Goal: Task Accomplishment & Management: Manage account settings

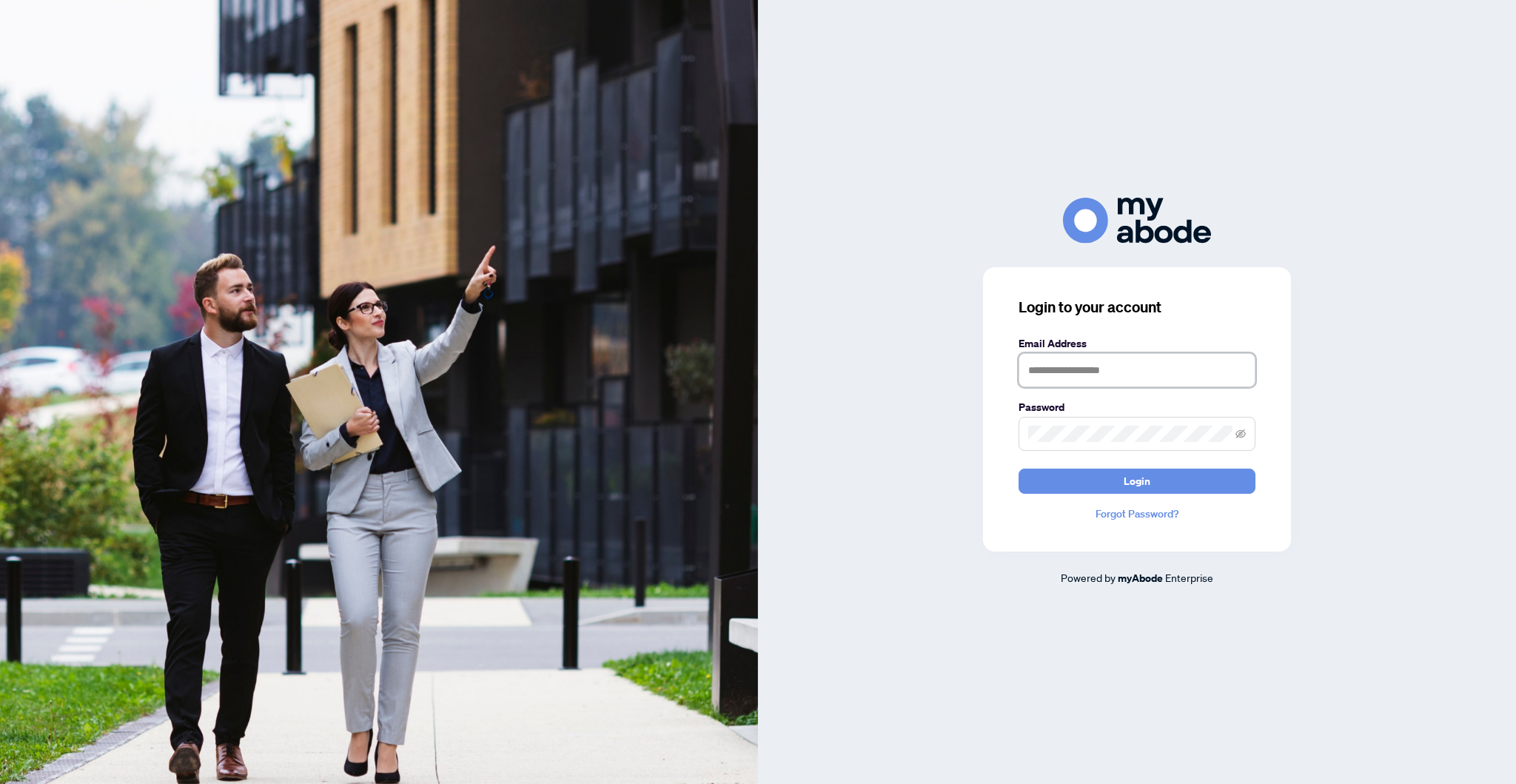
click at [1136, 387] on input "text" at bounding box center [1137, 370] width 237 height 34
type input "**********"
click at [1018, 468] on button "Login" at bounding box center [1137, 481] width 237 height 25
click at [1152, 493] on span "Login" at bounding box center [1145, 481] width 27 height 24
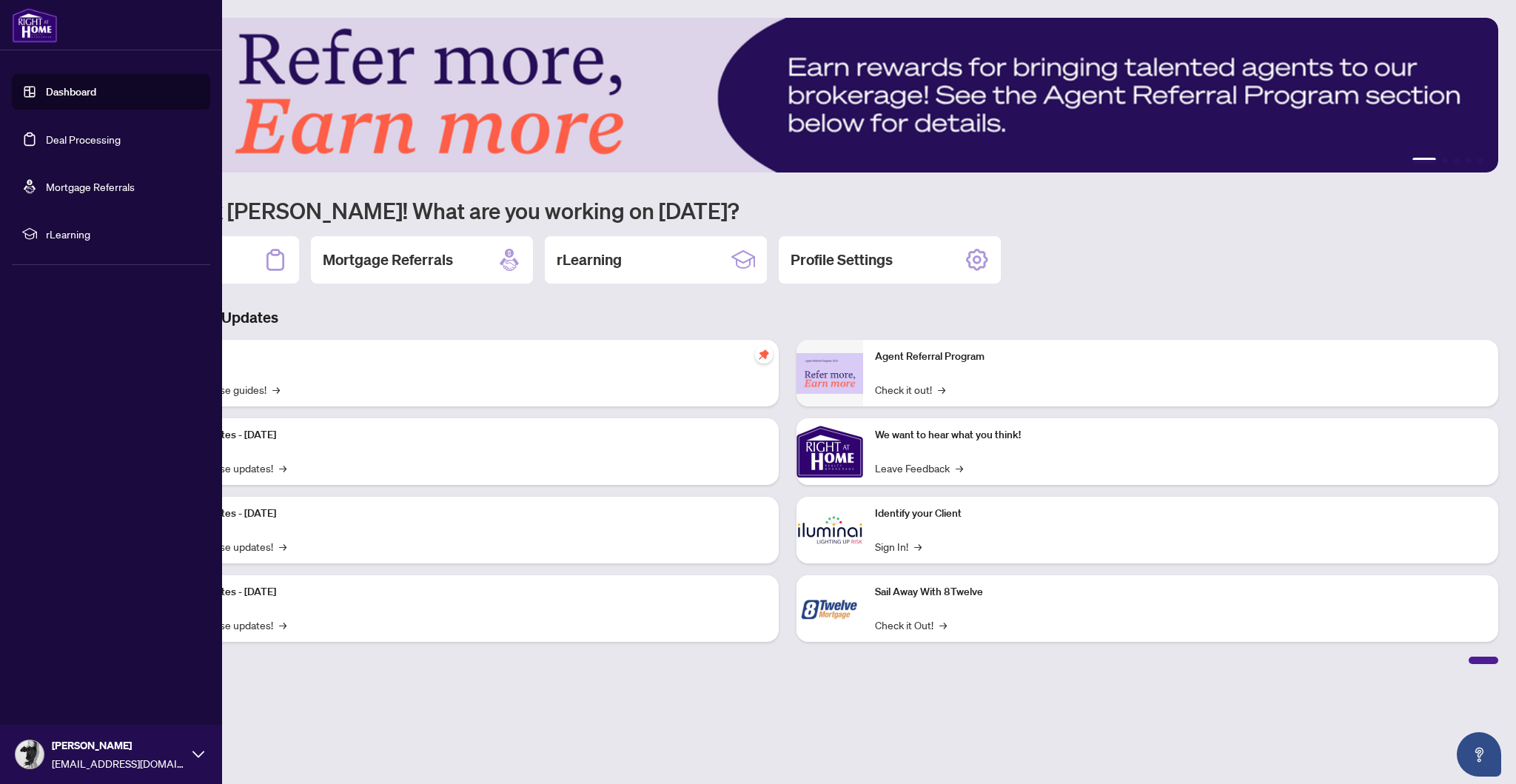
click at [46, 138] on link "Deal Processing" at bounding box center [84, 139] width 75 height 13
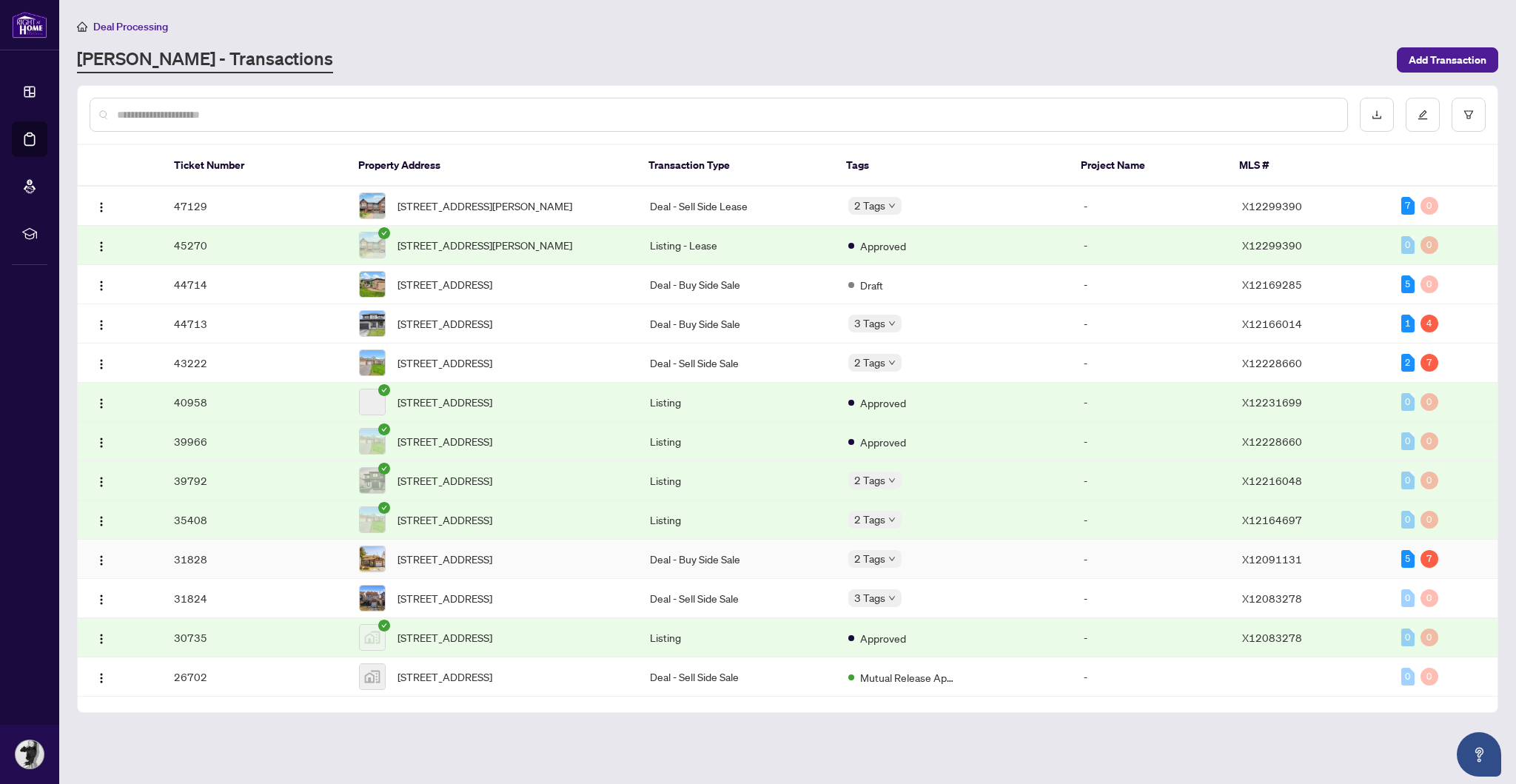
click at [492, 567] on span "[STREET_ADDRESS]" at bounding box center [445, 559] width 94 height 16
click at [492, 332] on span "[STREET_ADDRESS]" at bounding box center [445, 323] width 94 height 16
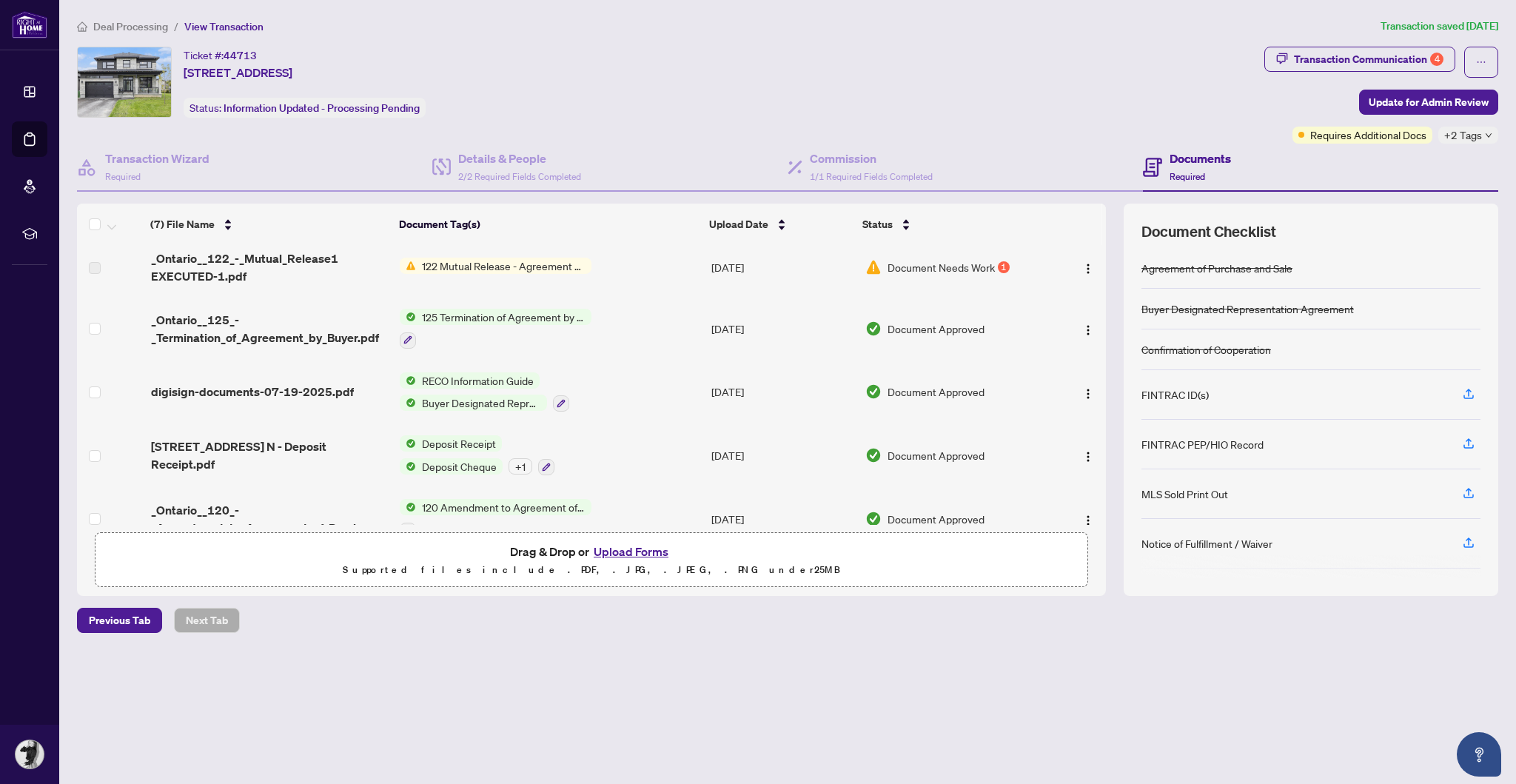
scroll to position [112, 0]
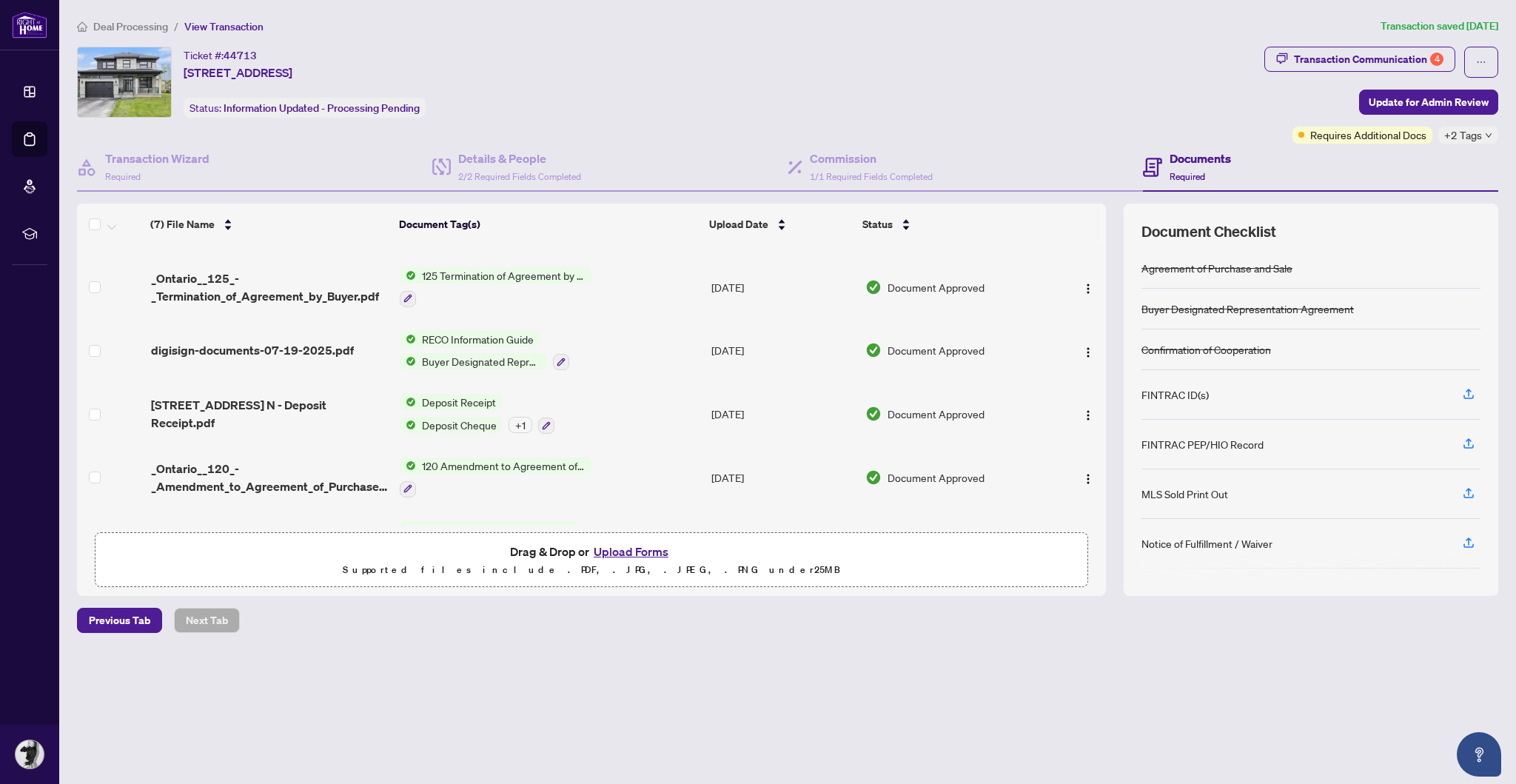
click at [288, 395] on td "[STREET_ADDRESS] N - Deposit Receipt.pdf" at bounding box center [269, 414] width 248 height 64
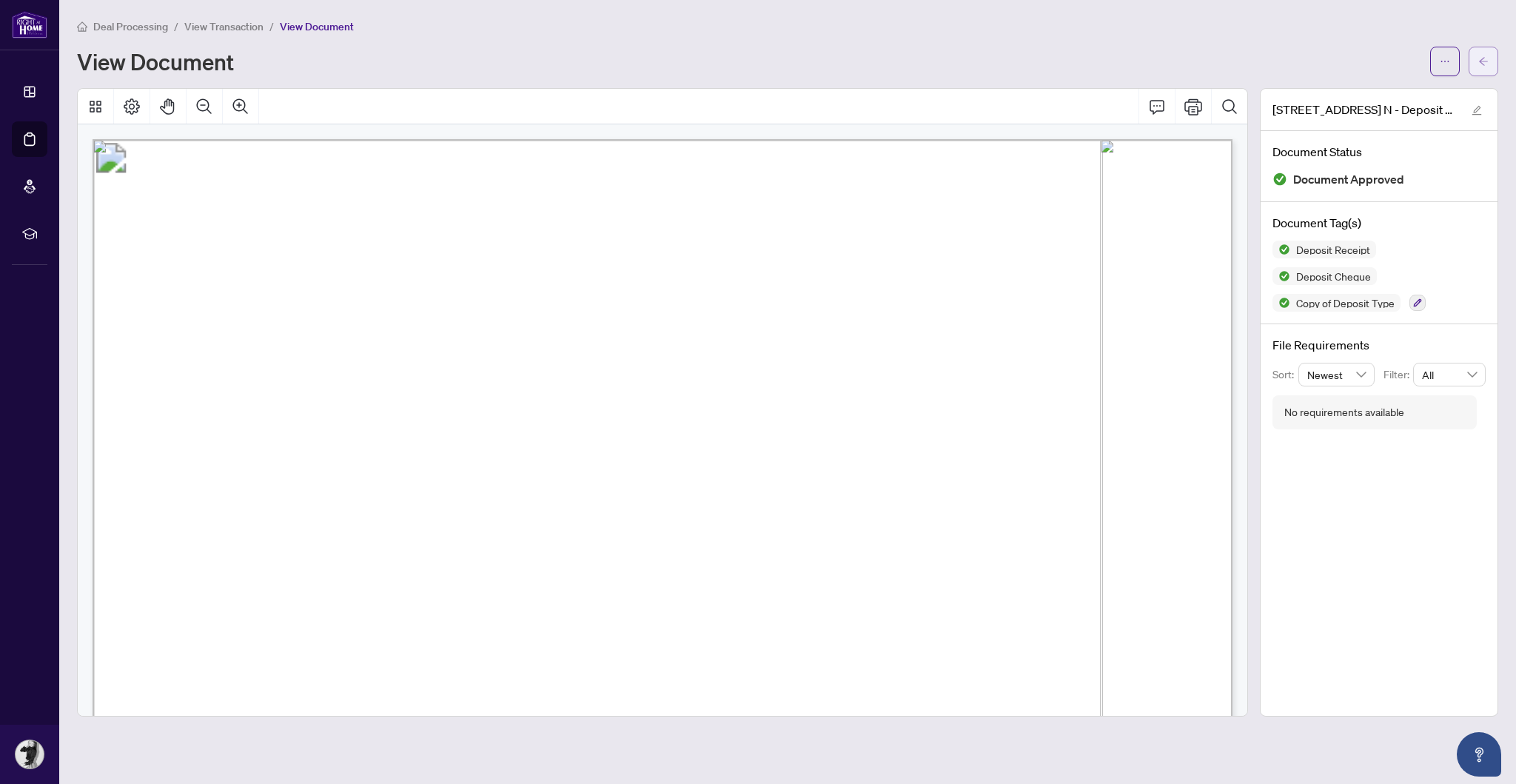
click at [1480, 54] on span "button" at bounding box center [1484, 61] width 11 height 24
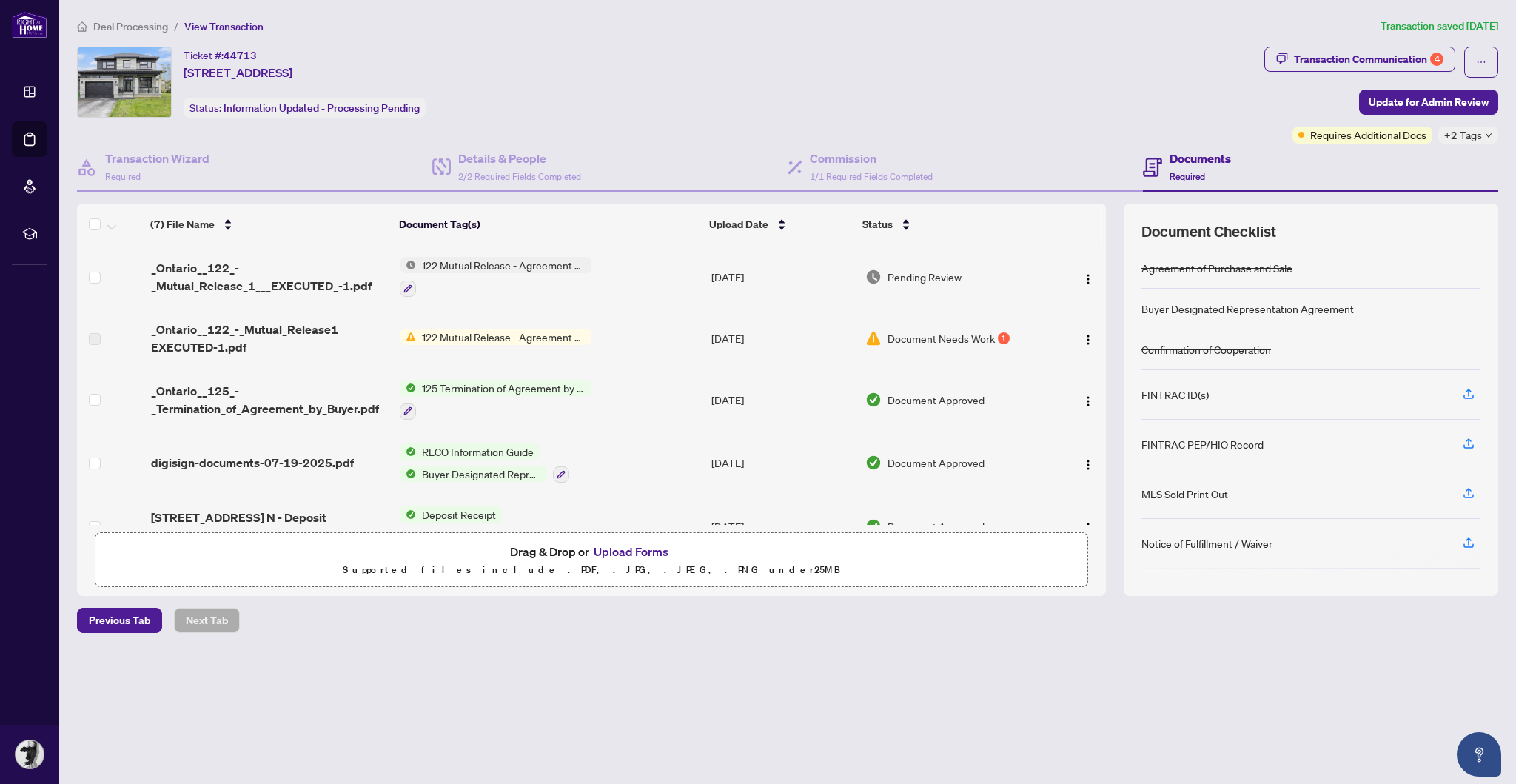
click at [292, 530] on td "[STREET_ADDRESS] N - Deposit Receipt.pdf" at bounding box center [269, 526] width 248 height 64
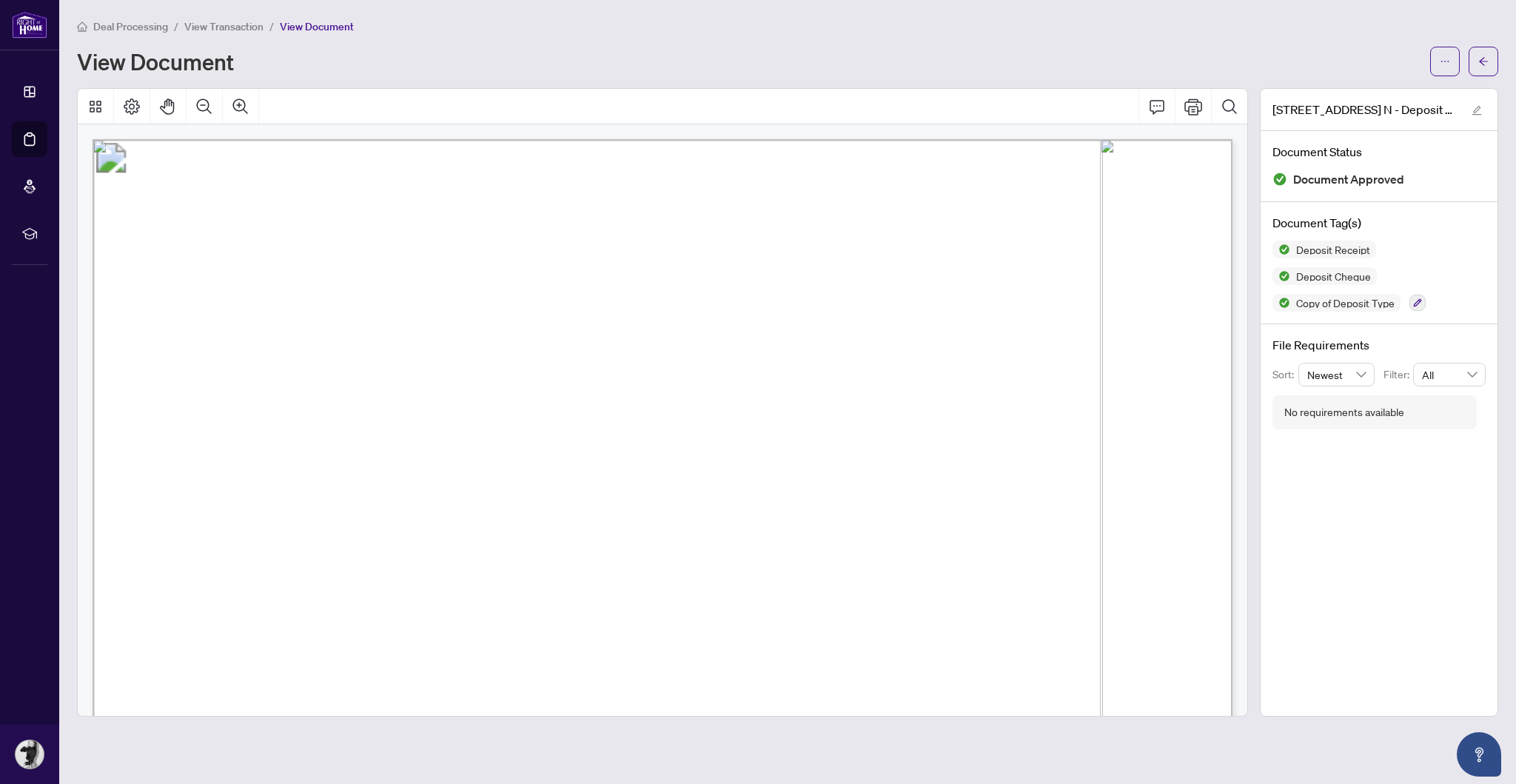
click at [0, 0] on link "Deal Processing" at bounding box center [0, 0] width 0 height 0
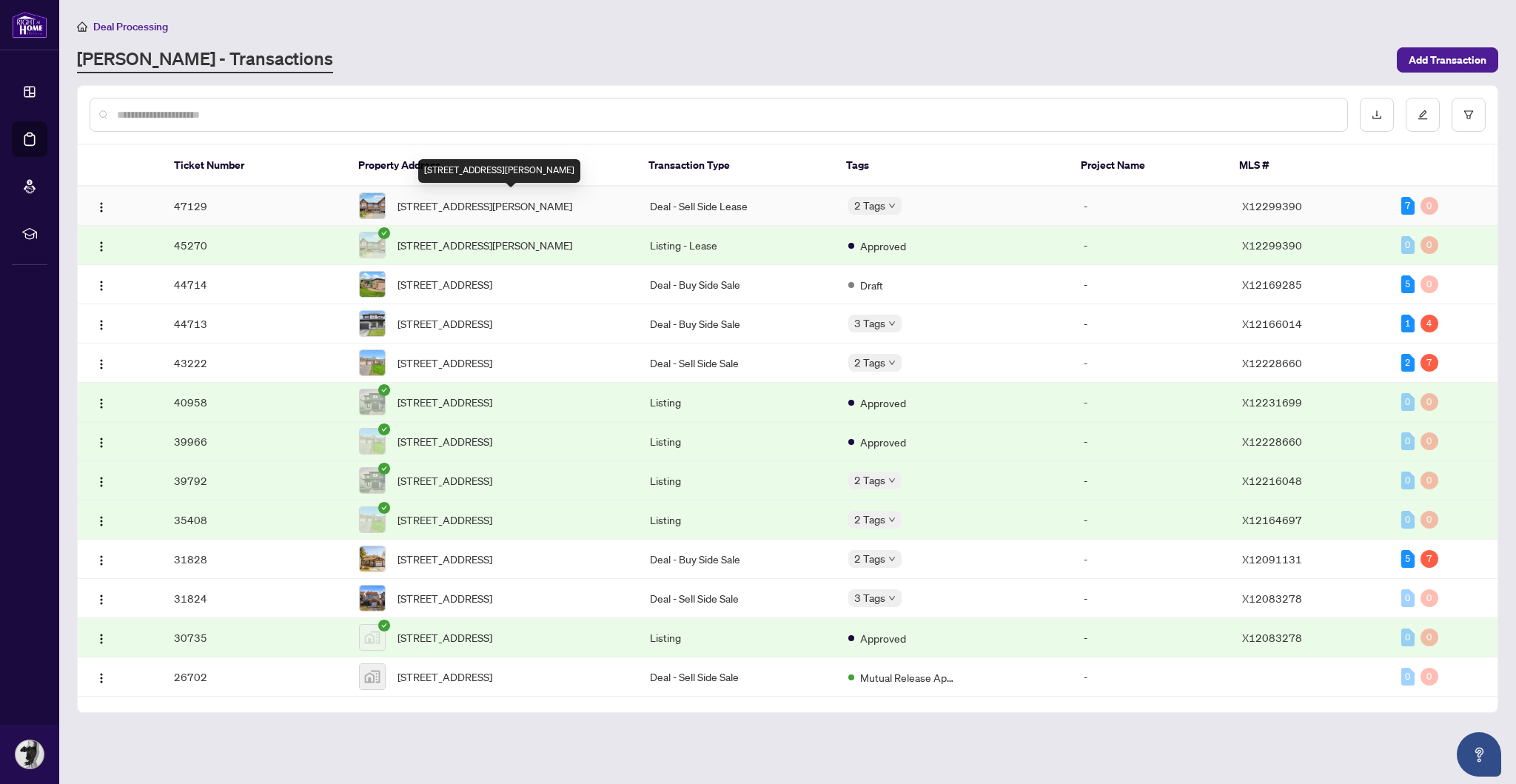
click at [507, 204] on span "[STREET_ADDRESS][PERSON_NAME]" at bounding box center [485, 206] width 174 height 16
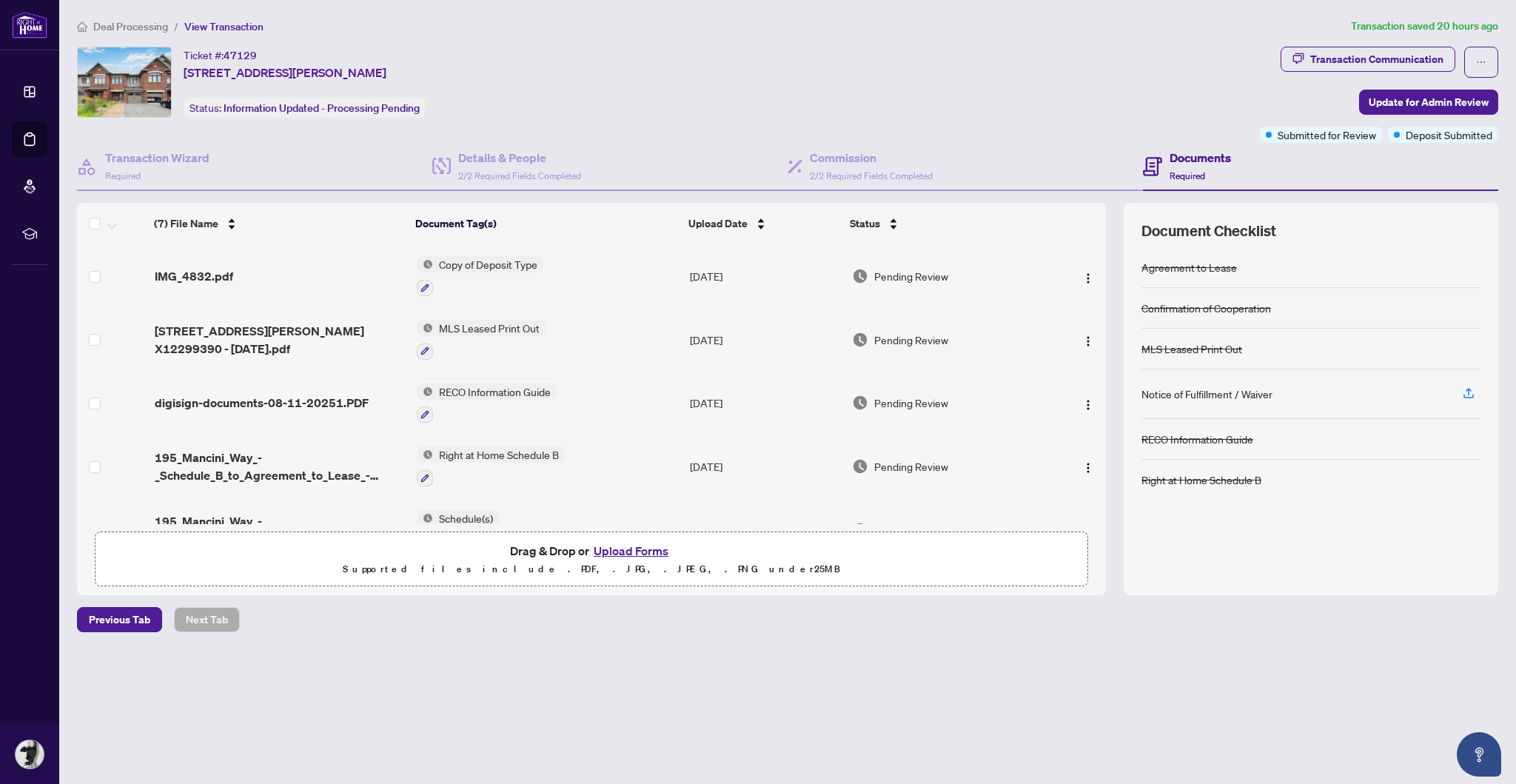
click at [0, 0] on link "Deal Processing" at bounding box center [0, 0] width 0 height 0
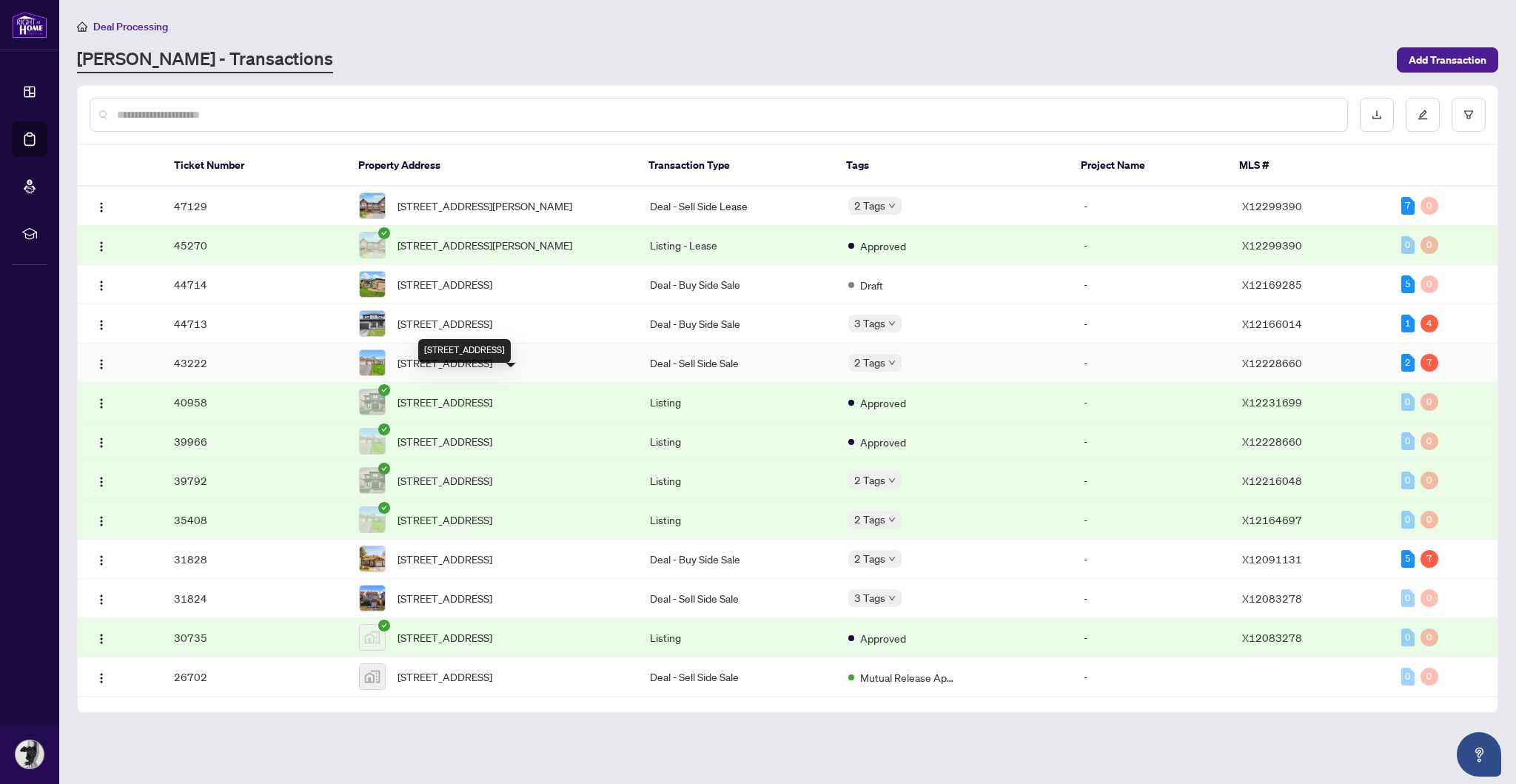
click at [492, 371] on span "[STREET_ADDRESS]" at bounding box center [445, 362] width 94 height 16
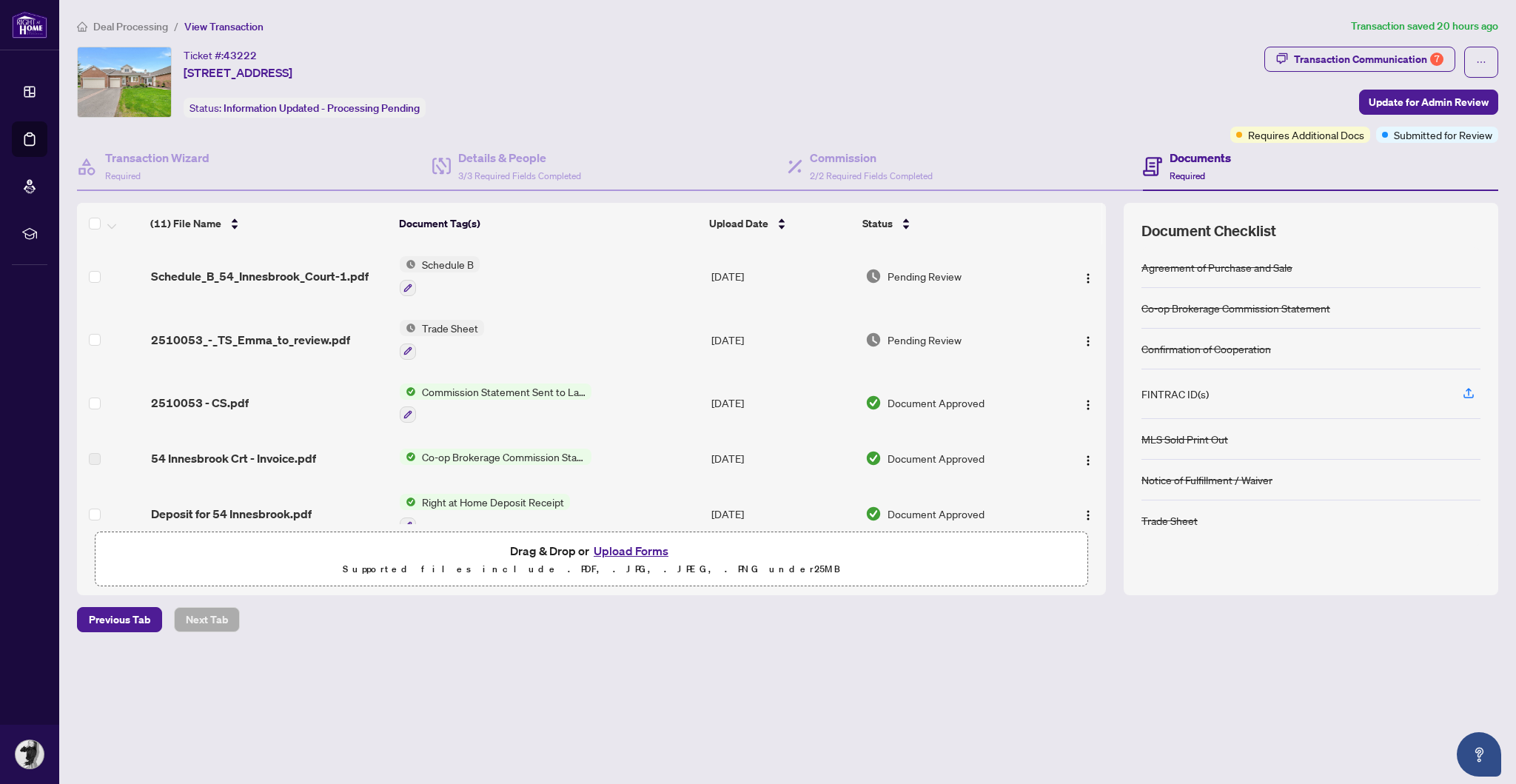
click at [634, 560] on button "Upload Forms" at bounding box center [631, 551] width 84 height 20
click at [631, 586] on span "Drag & Drop or Upload Forms Supported files include .PDF, .JPG, .JPEG, .PNG und…" at bounding box center [591, 560] width 992 height 55
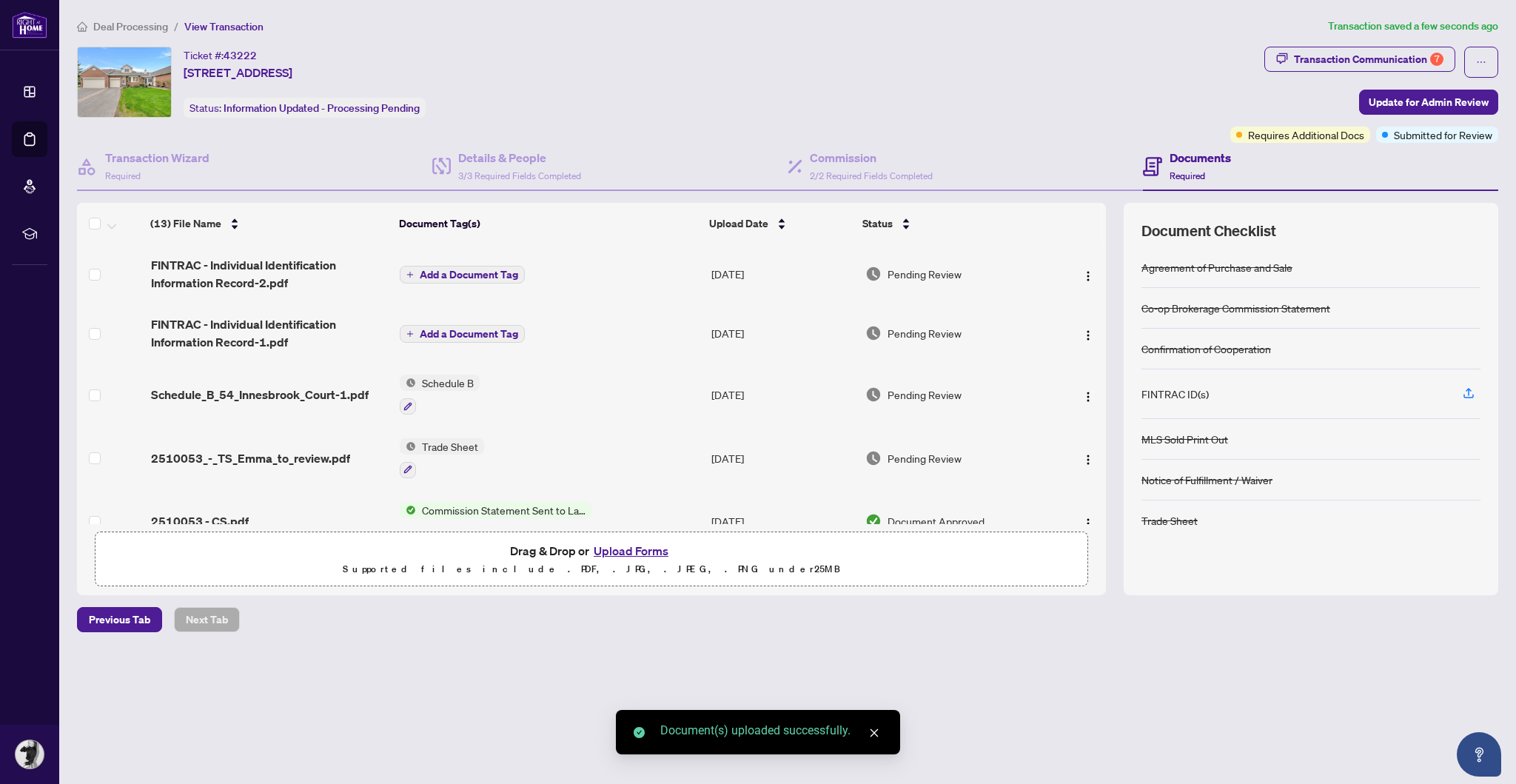
click at [488, 270] on span "Add a Document Tag" at bounding box center [468, 275] width 99 height 11
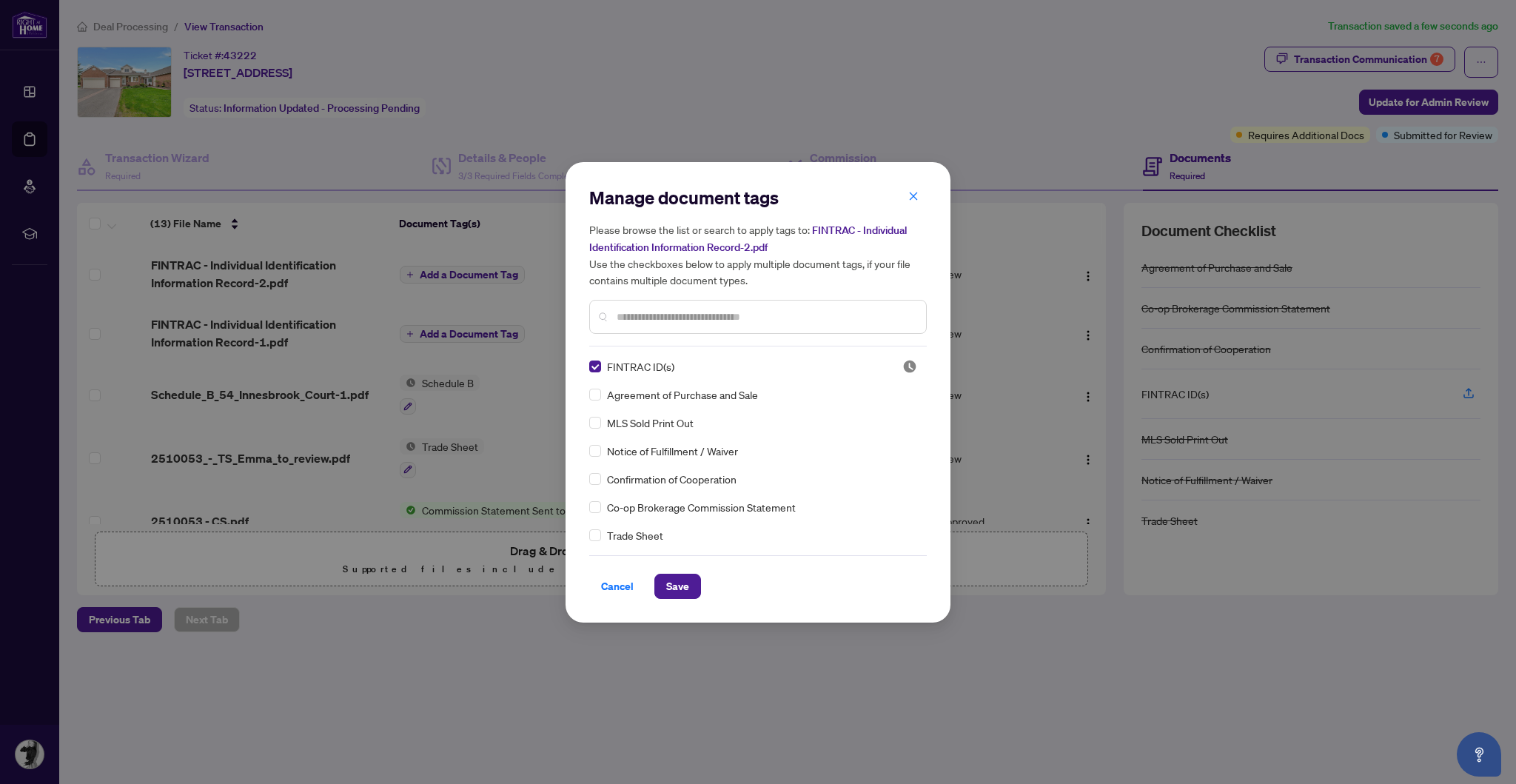
click at [676, 578] on span "Save" at bounding box center [677, 586] width 23 height 24
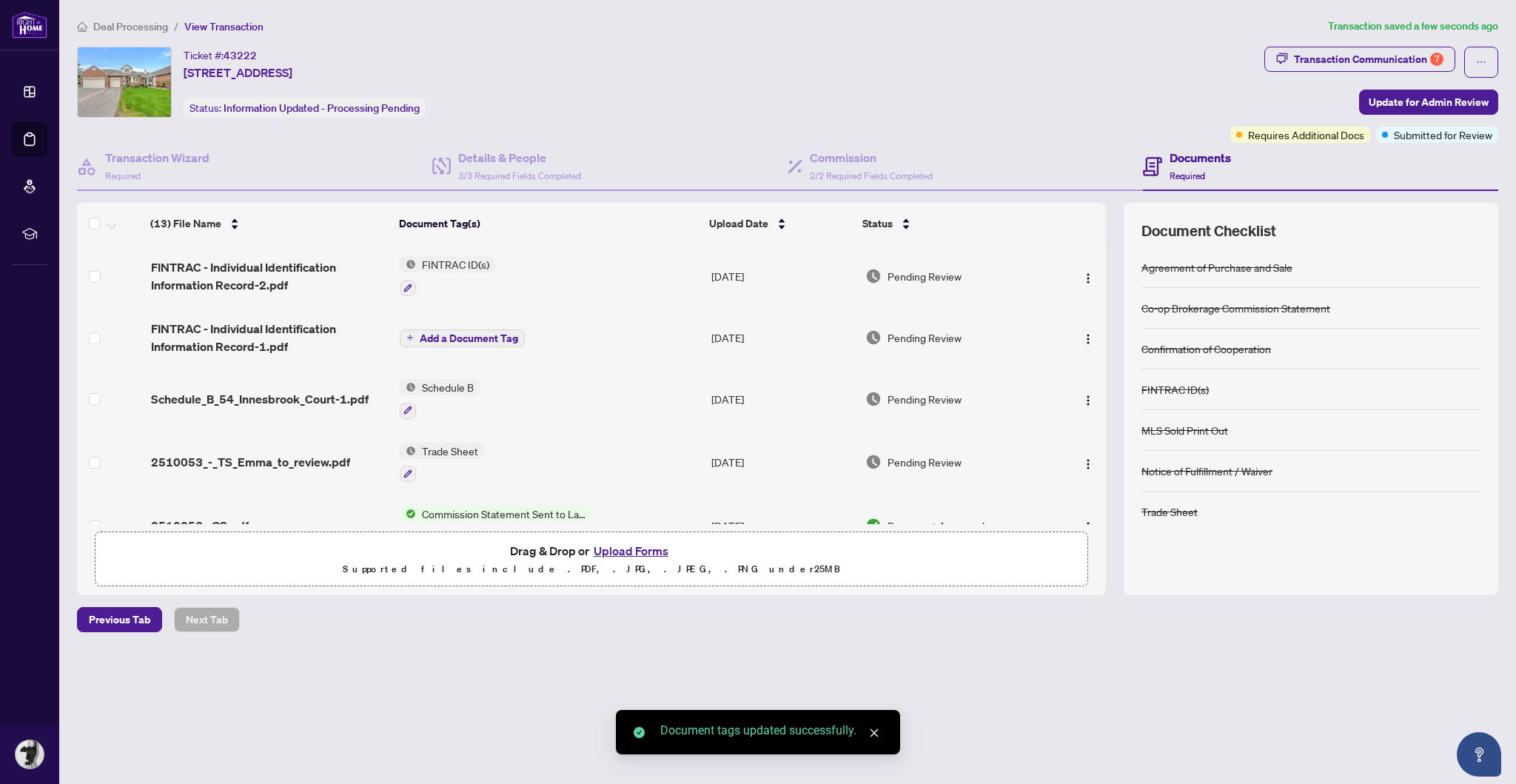
click at [473, 333] on span "Add a Document Tag" at bounding box center [468, 338] width 99 height 11
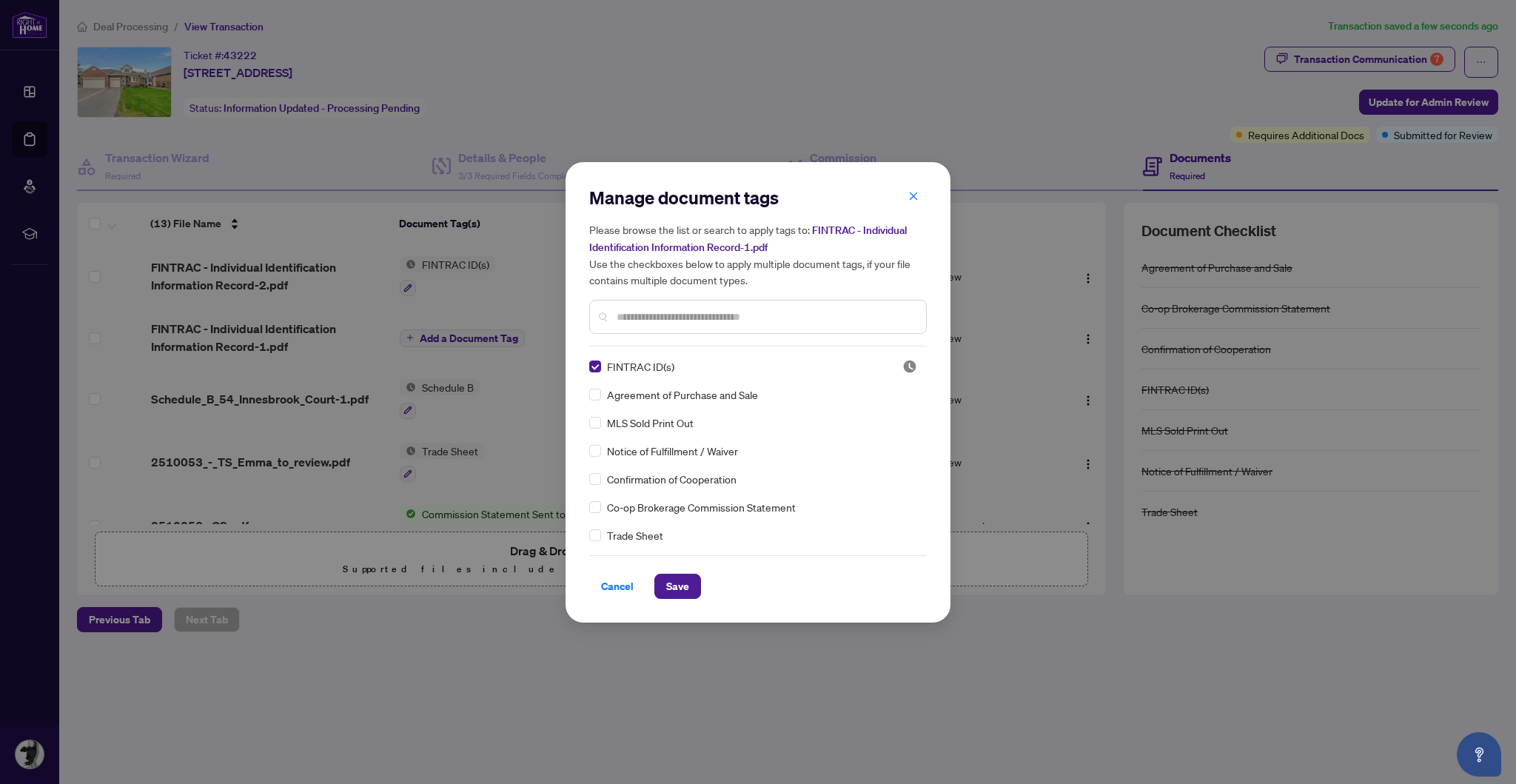
click at [679, 578] on span "Save" at bounding box center [677, 586] width 23 height 24
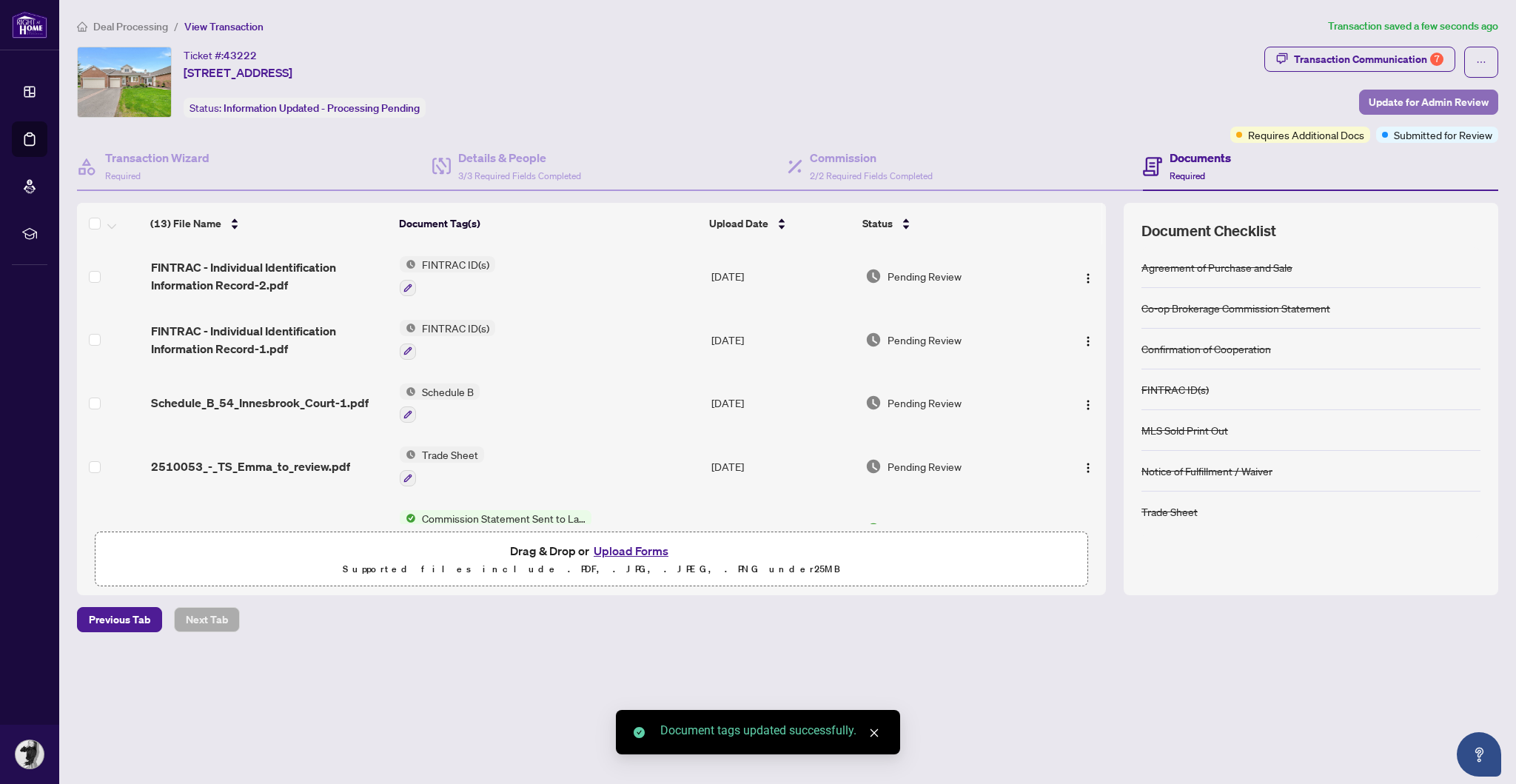
click at [1432, 99] on span "Update for Admin Review" at bounding box center [1428, 101] width 120 height 24
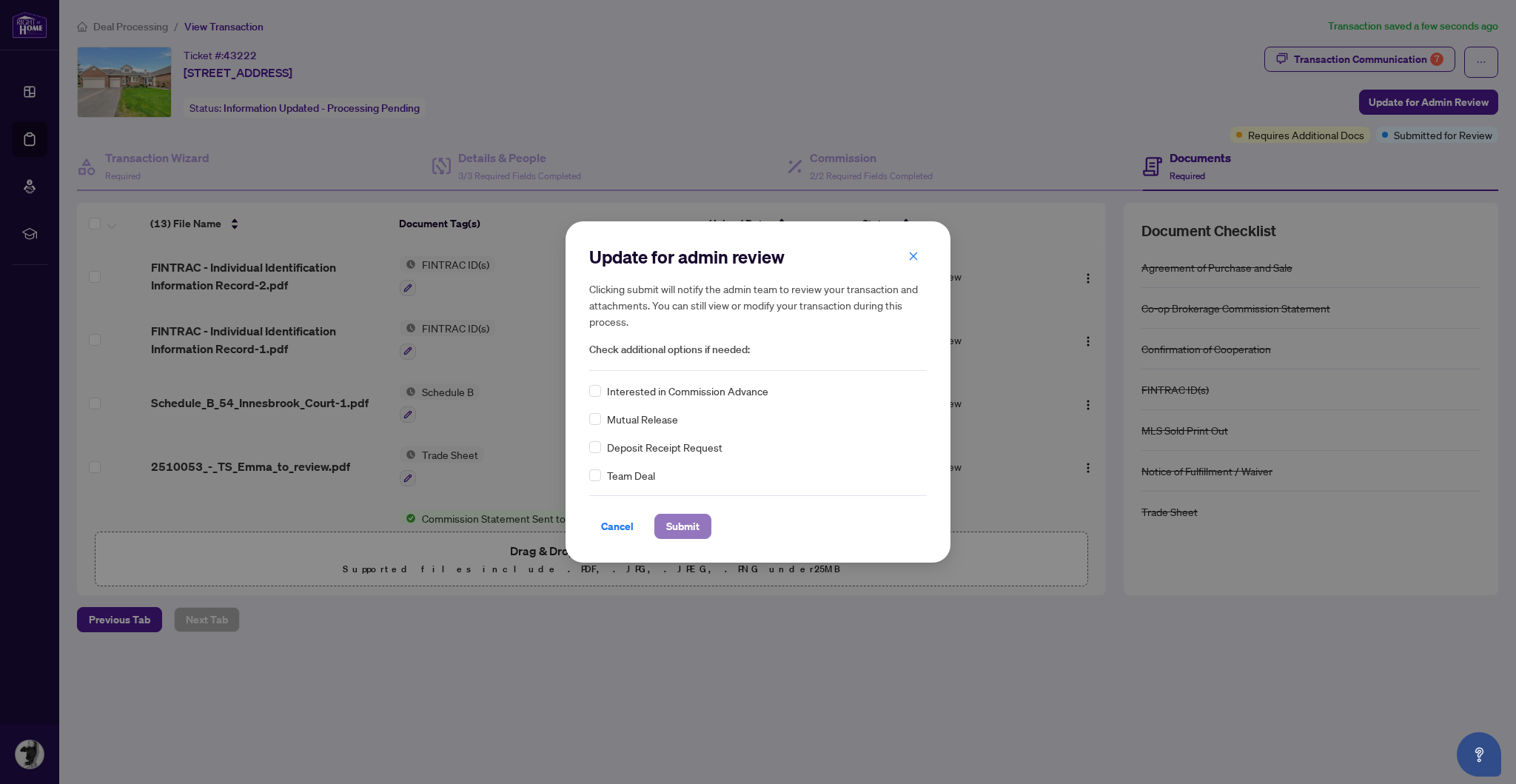
click at [685, 529] on span "Submit" at bounding box center [682, 526] width 33 height 24
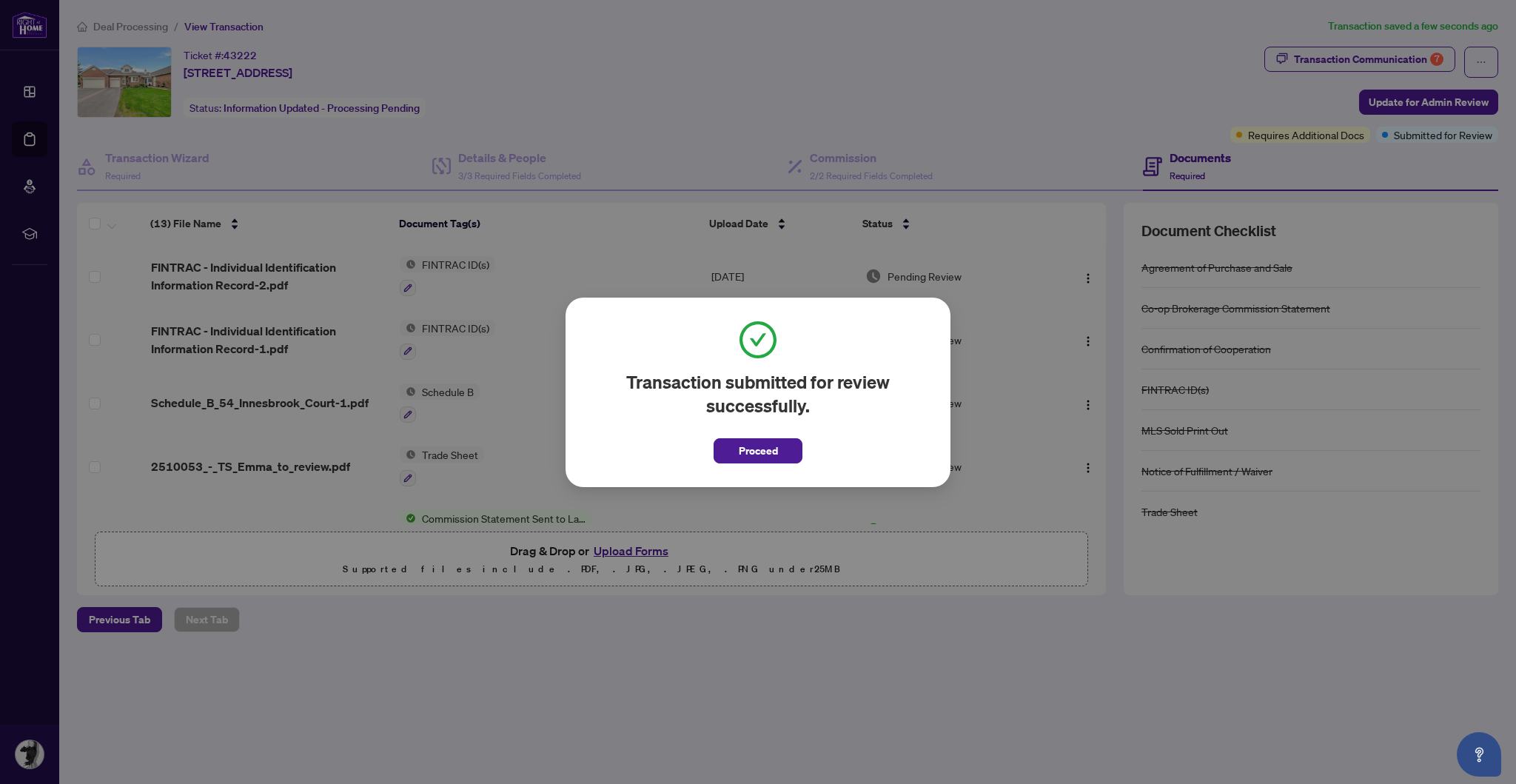
click at [766, 446] on span "Proceed" at bounding box center [758, 450] width 39 height 24
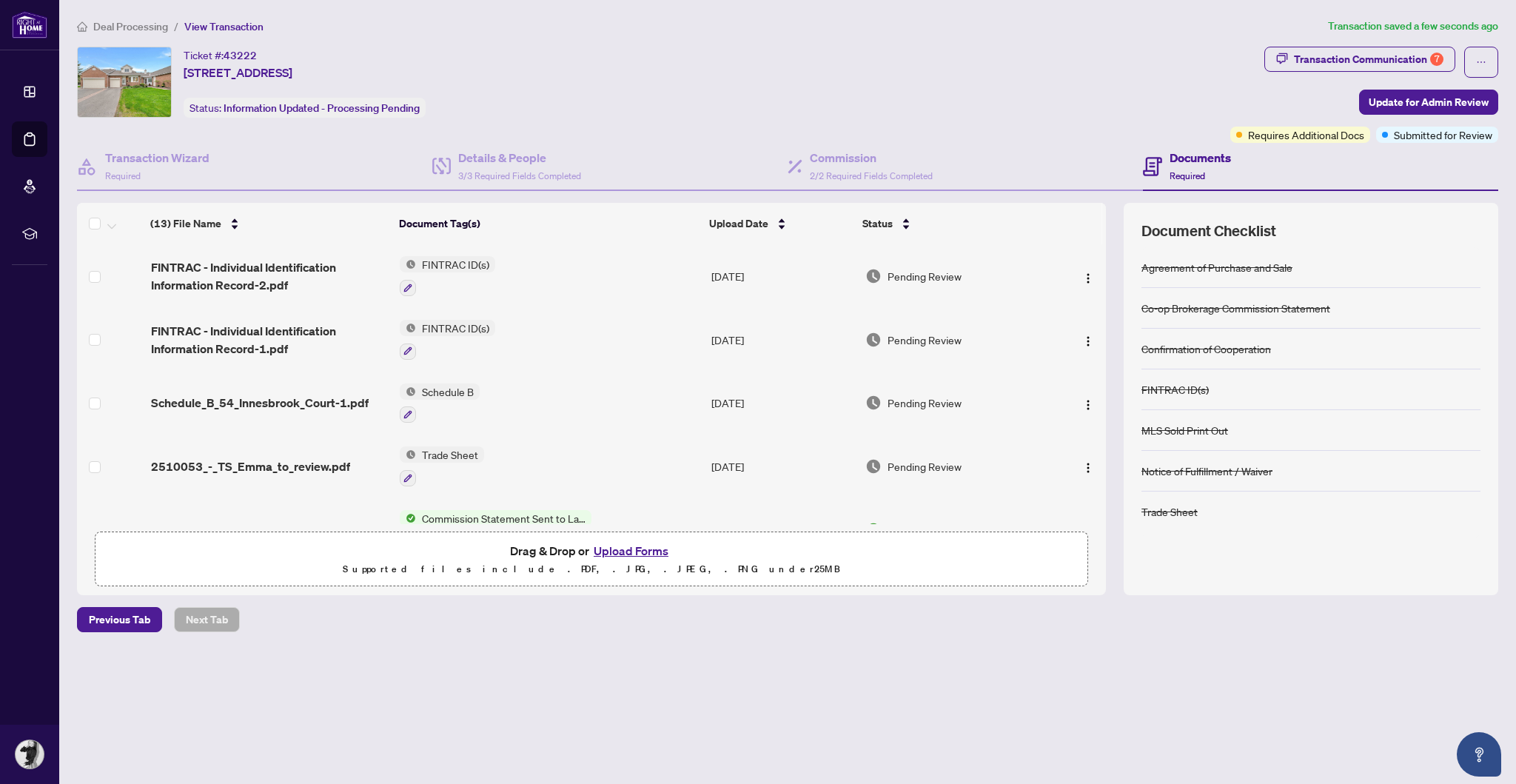
click at [27, 88] on icon at bounding box center [29, 92] width 15 height 15
click at [29, 106] on li "Dashboard" at bounding box center [29, 92] width 36 height 36
click at [16, 99] on li "Dashboard" at bounding box center [29, 92] width 36 height 36
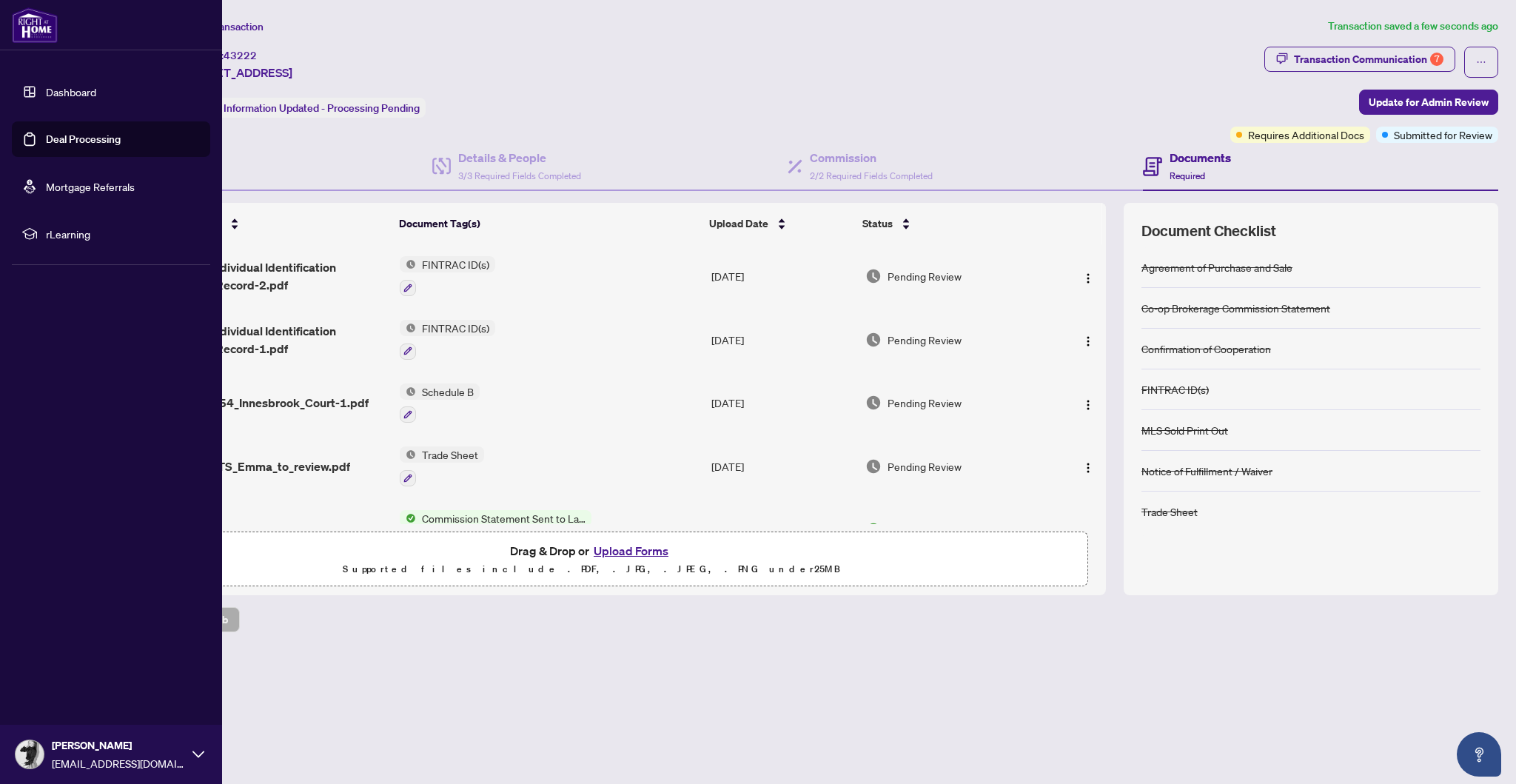
click at [46, 138] on link "Deal Processing" at bounding box center [84, 139] width 75 height 13
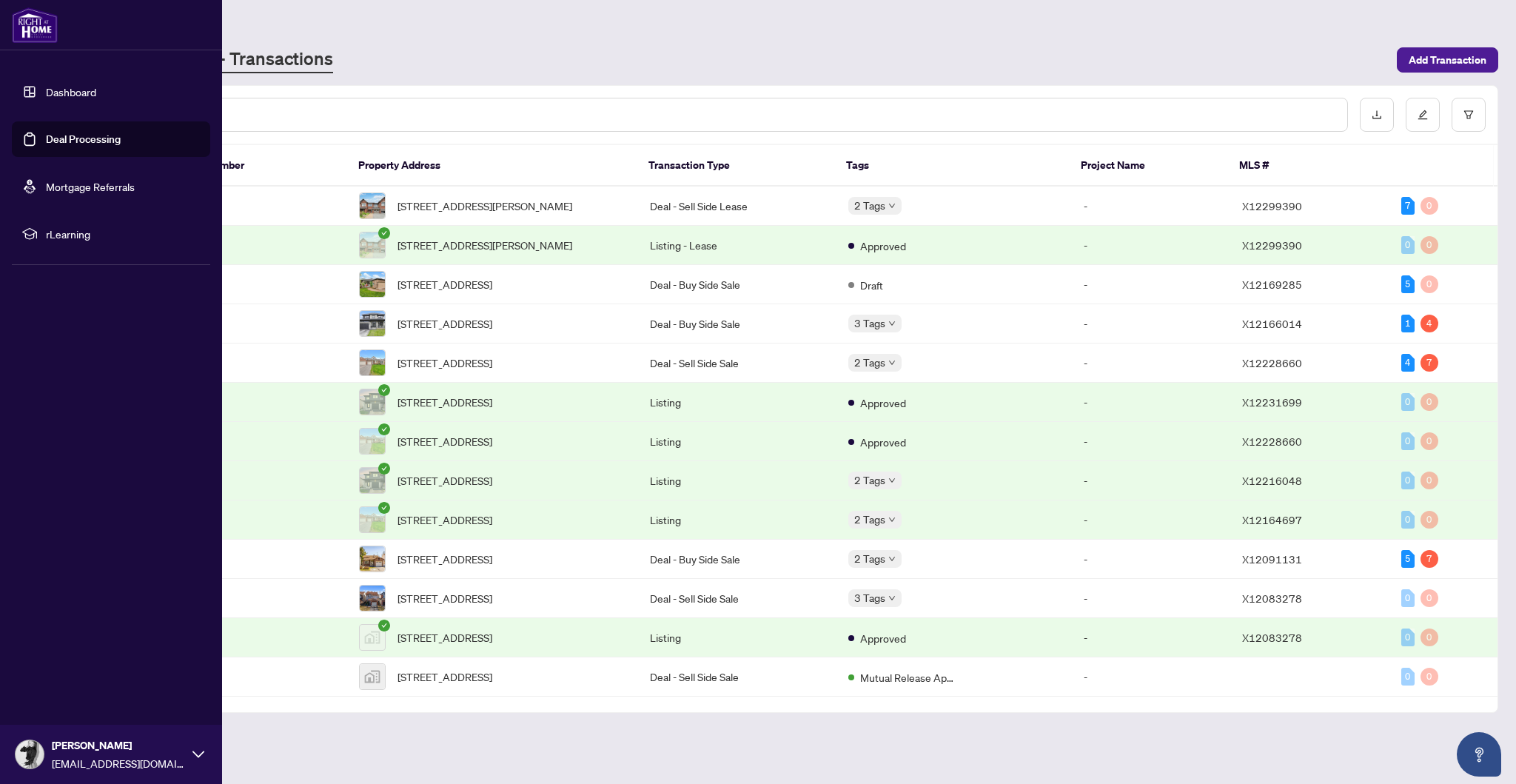
click at [492, 292] on span "[STREET_ADDRESS]" at bounding box center [445, 284] width 94 height 16
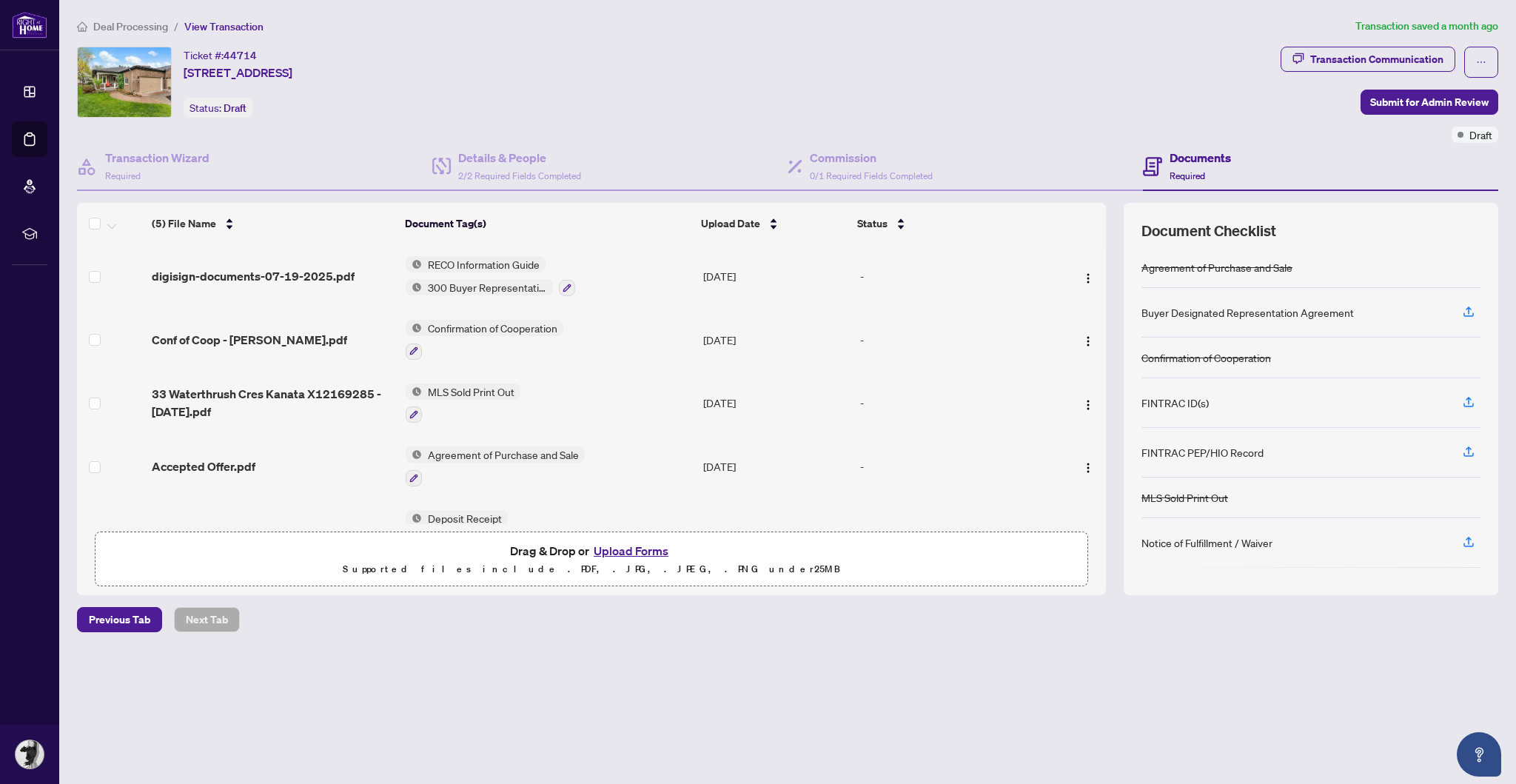
click at [633, 560] on button "Upload Forms" at bounding box center [631, 551] width 84 height 20
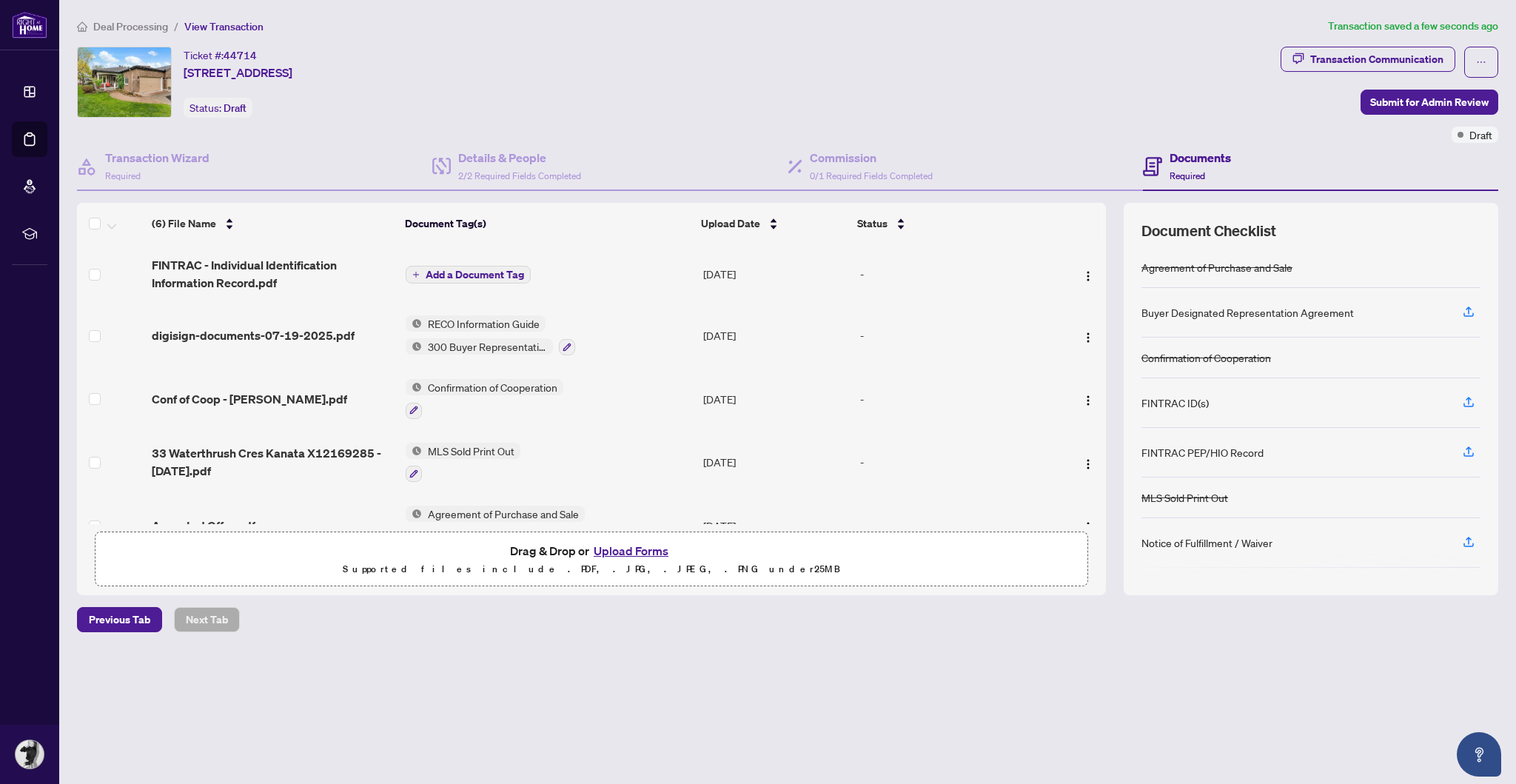
click at [476, 271] on span "Add a Document Tag" at bounding box center [474, 275] width 99 height 11
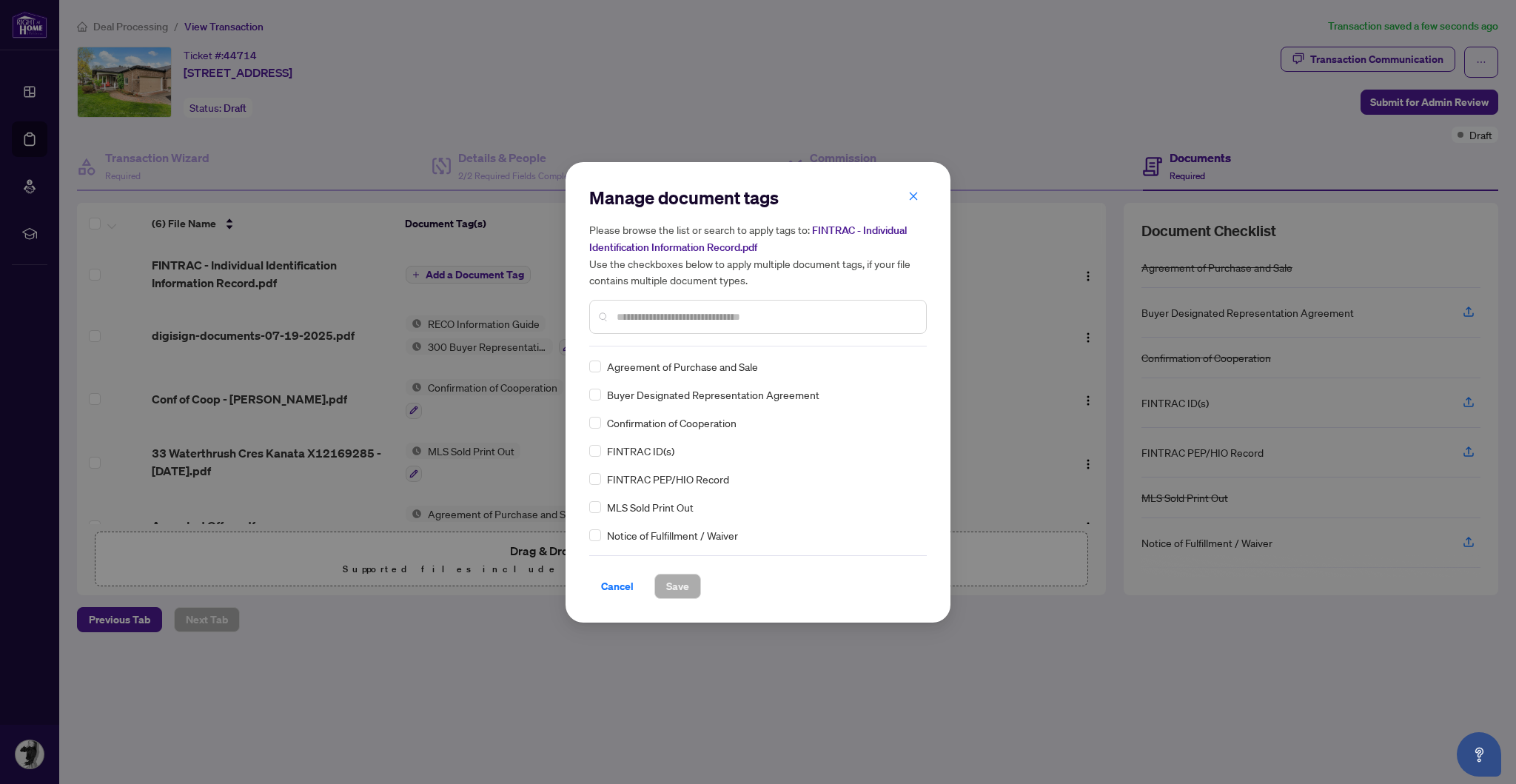
click at [592, 442] on label at bounding box center [595, 450] width 12 height 16
click at [676, 581] on span "Save" at bounding box center [677, 586] width 23 height 24
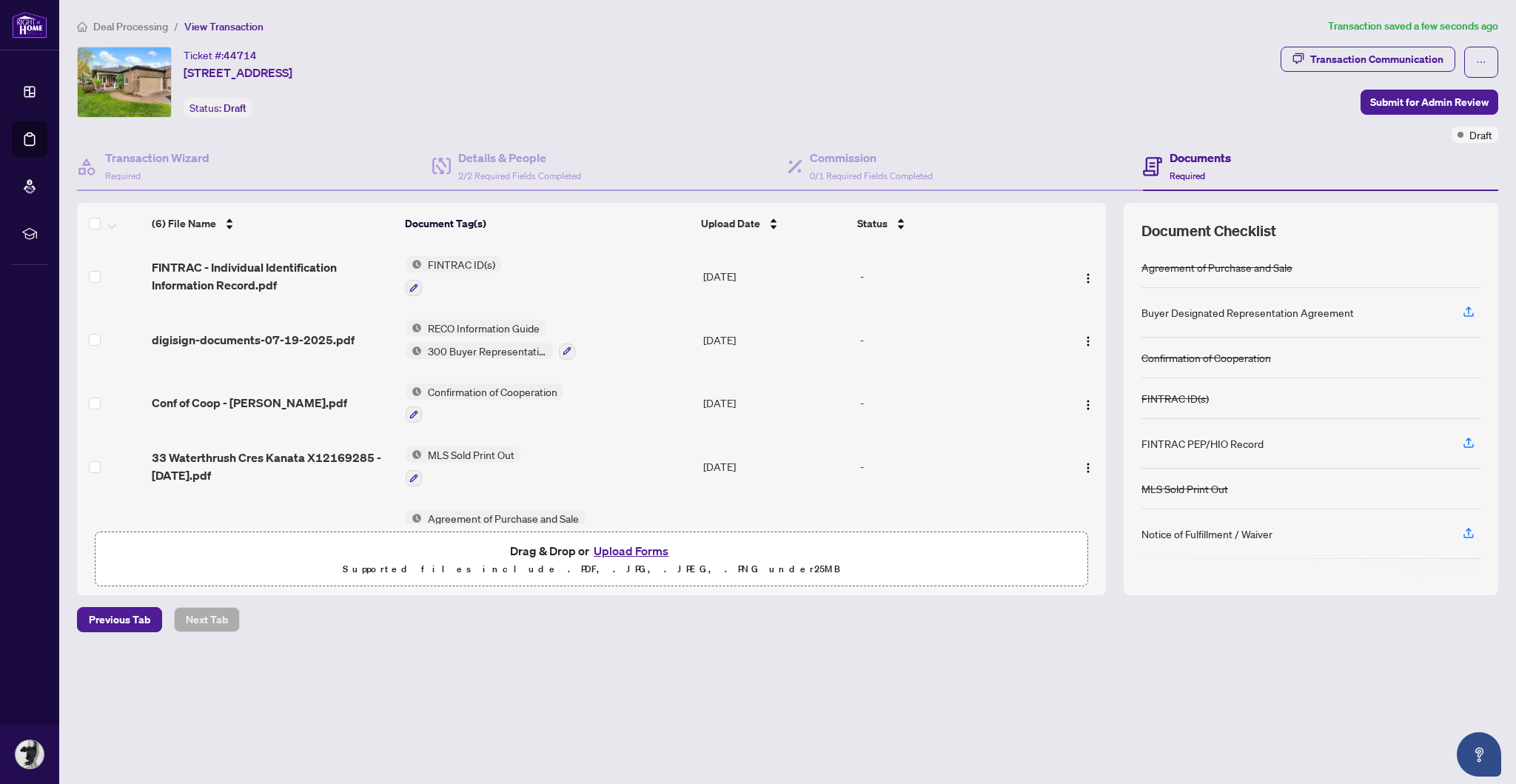
click at [324, 269] on span "FINTRAC - Individual Identification Information Record.pdf" at bounding box center [272, 276] width 242 height 36
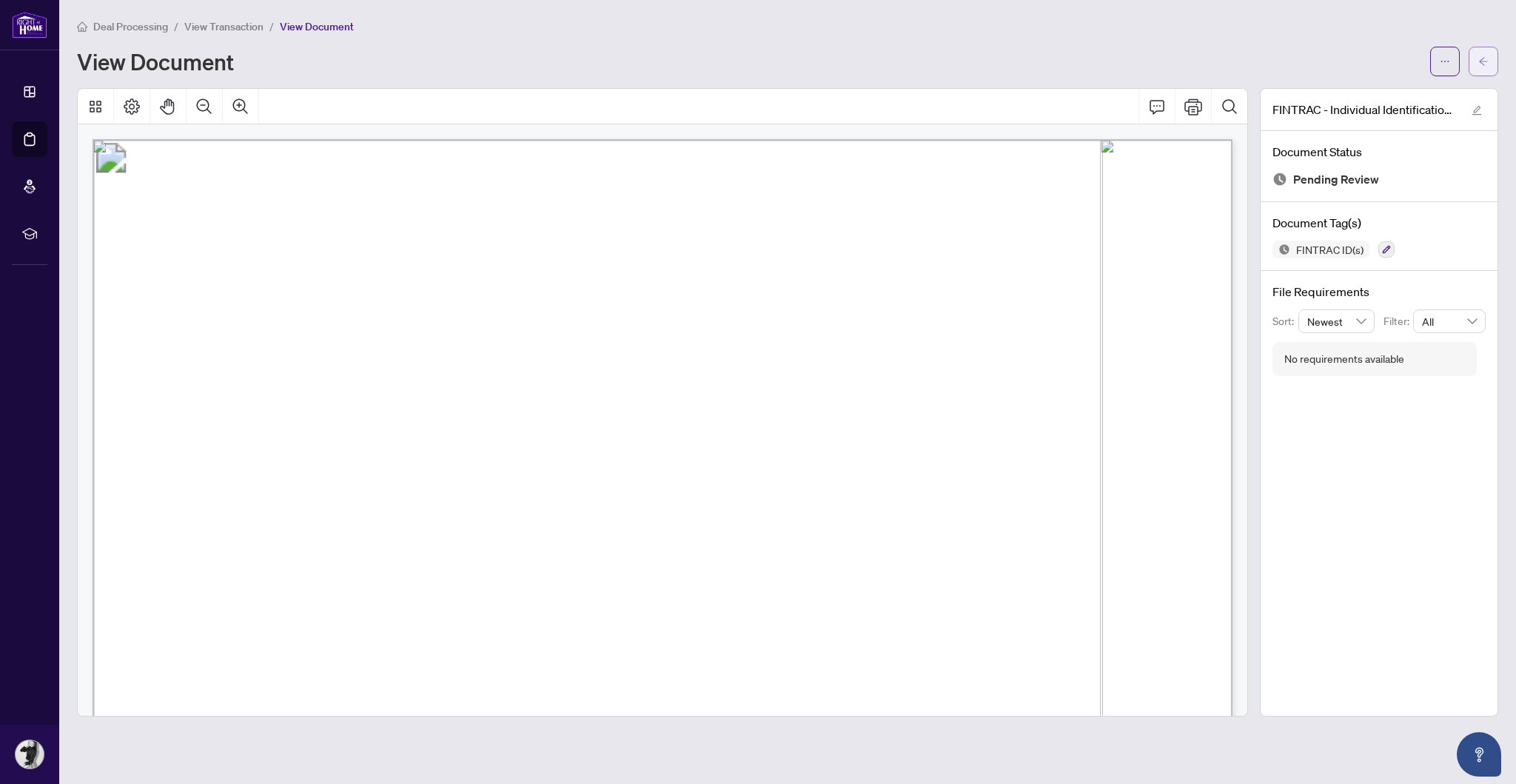
click at [1485, 51] on span "button" at bounding box center [1484, 61] width 11 height 24
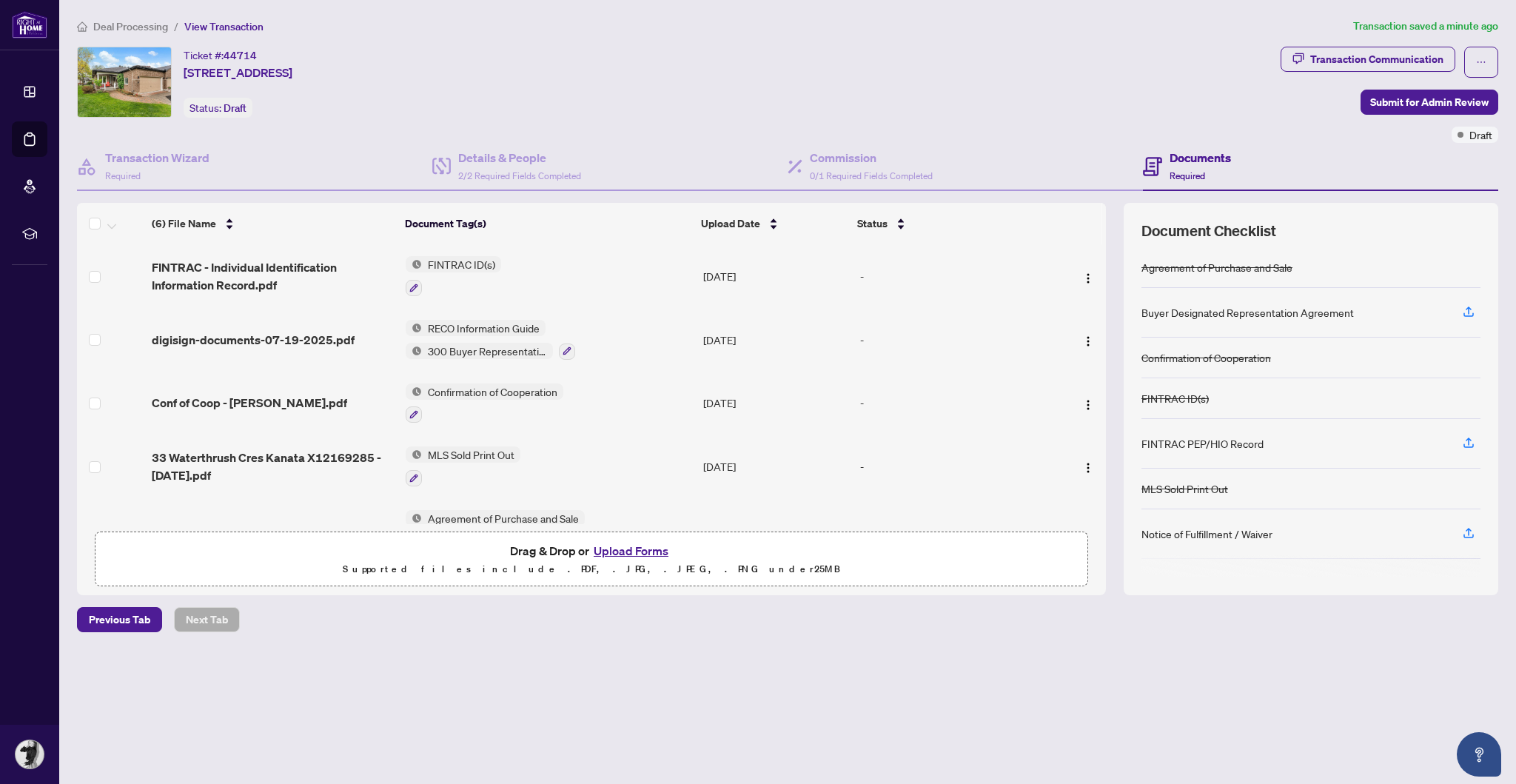
click at [633, 560] on button "Upload Forms" at bounding box center [631, 551] width 84 height 20
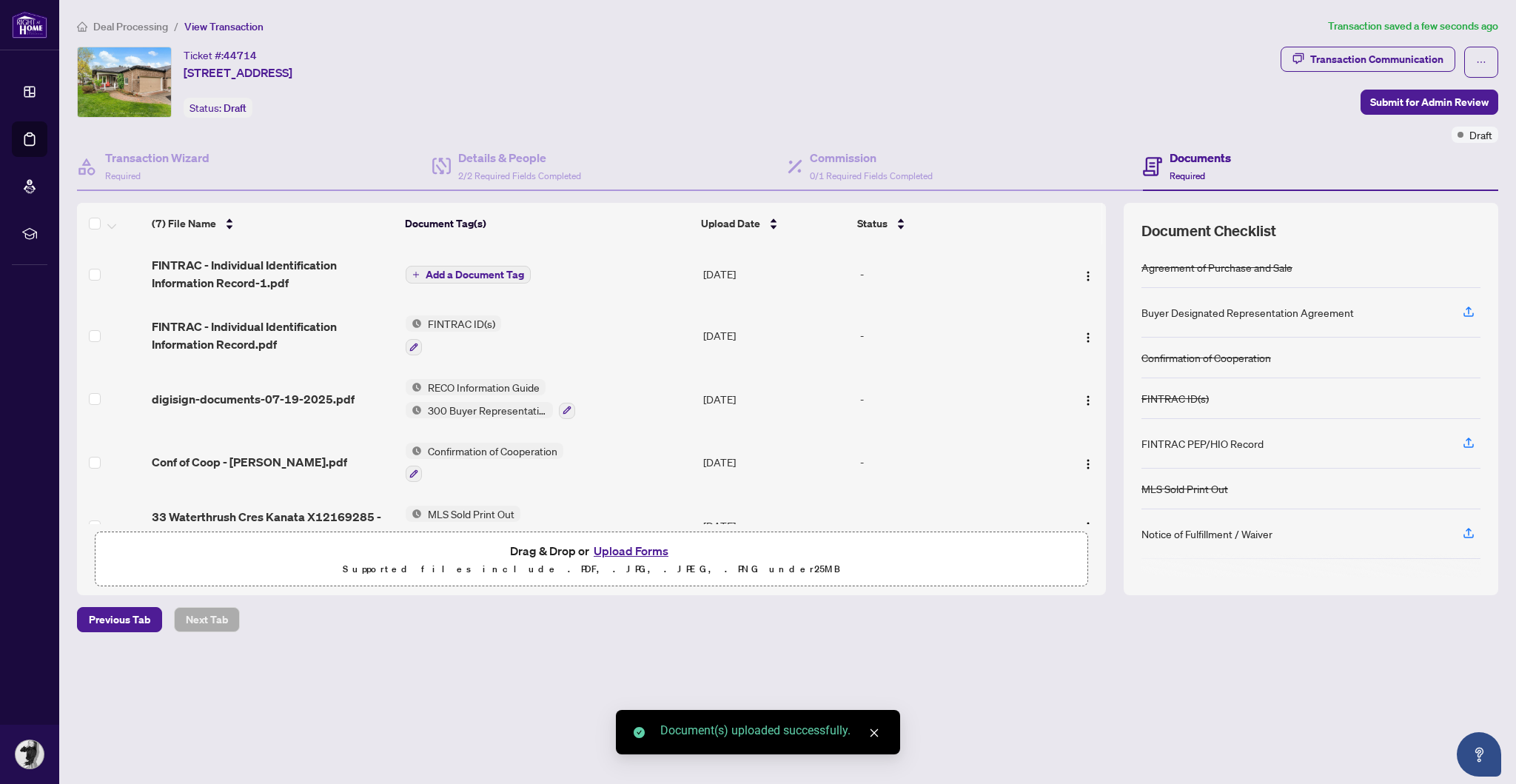
click at [496, 271] on span "Add a Document Tag" at bounding box center [474, 275] width 99 height 11
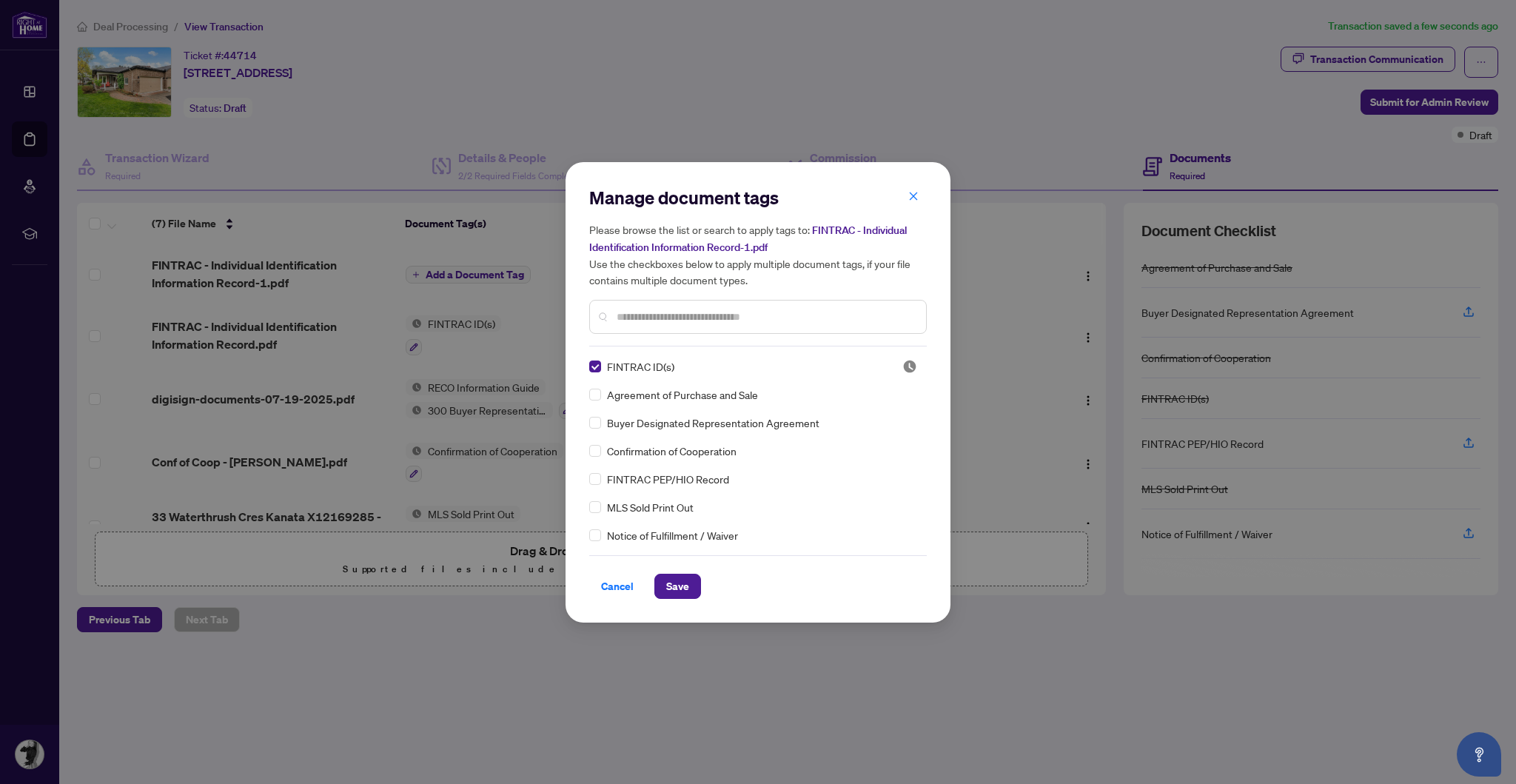
click at [670, 582] on span "Save" at bounding box center [677, 586] width 23 height 24
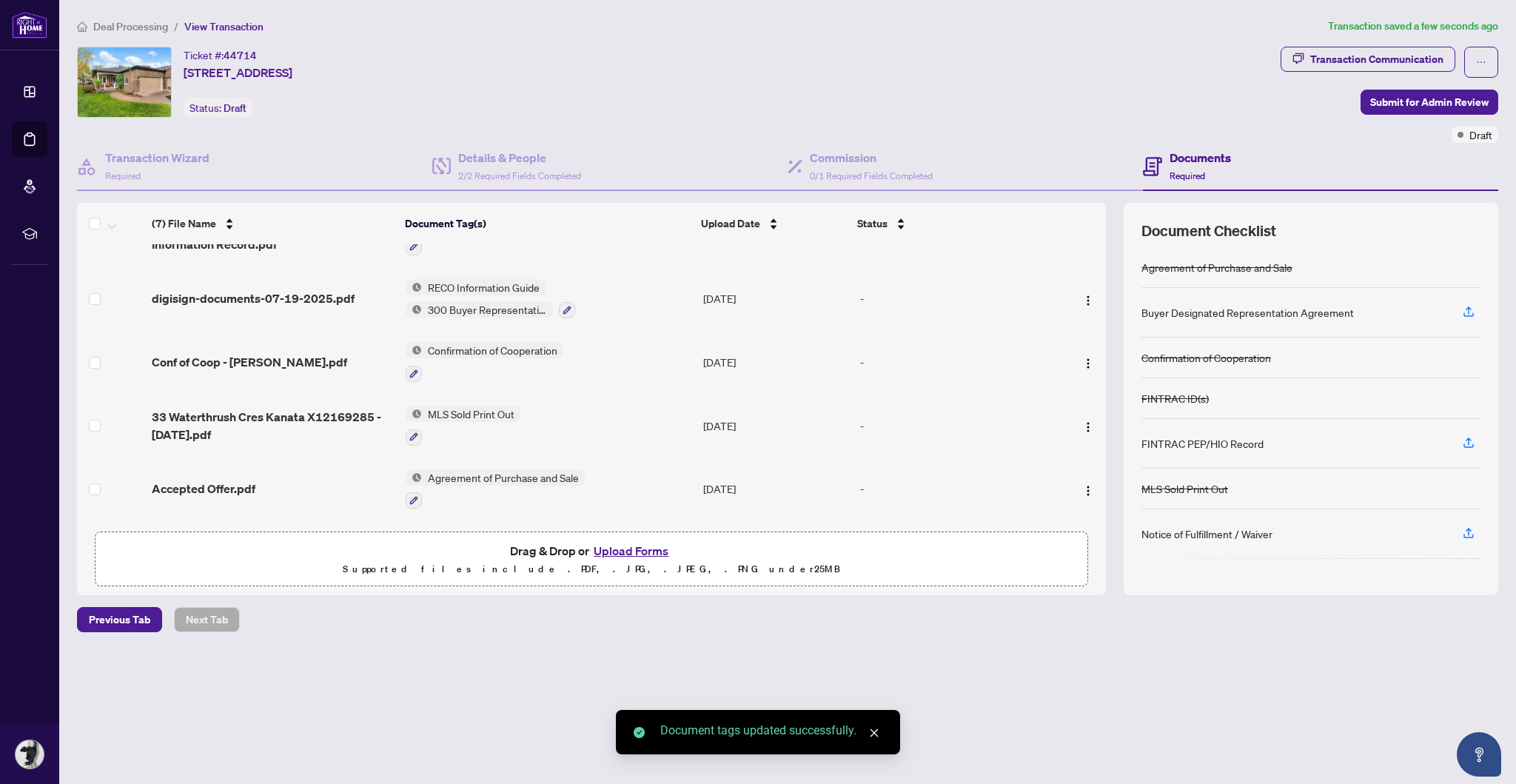
scroll to position [116, 0]
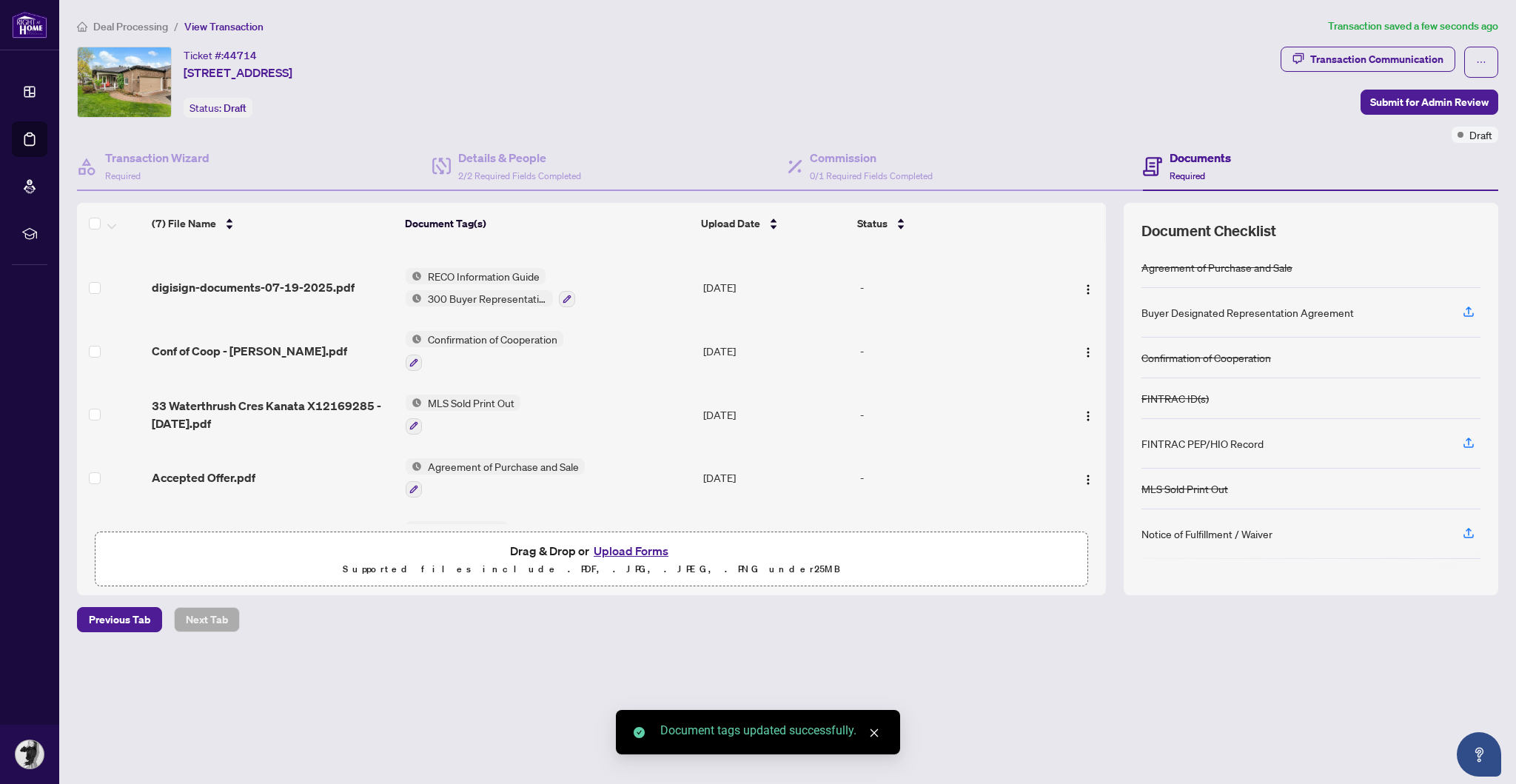
click at [304, 532] on span "33 Waterthurst - Deposit Receipt.pdf" at bounding box center [251, 541] width 199 height 18
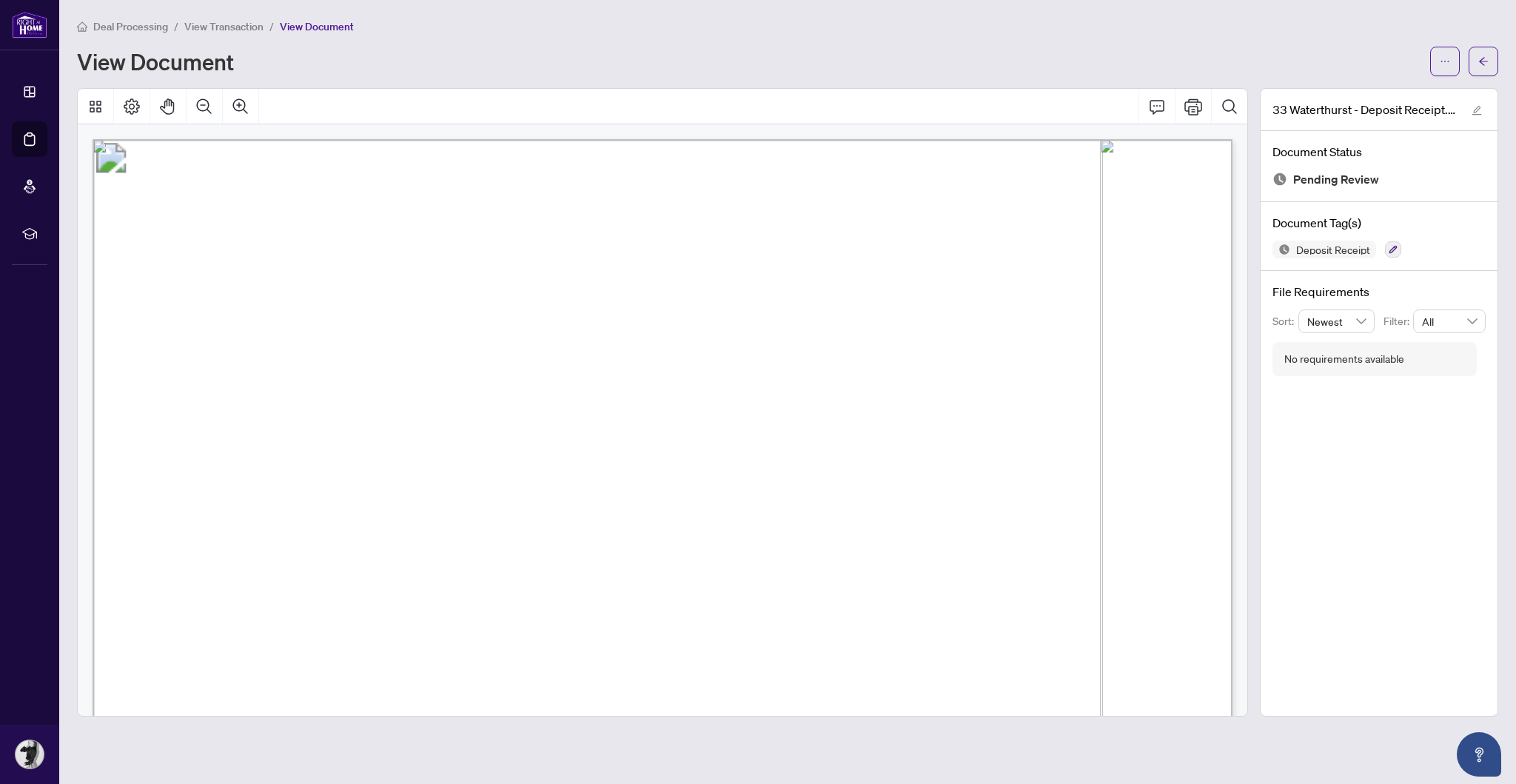
click at [1179, 25] on div "Deal Processing / View Transaction / View Document" at bounding box center [787, 26] width 1422 height 17
click at [1478, 50] on button "button" at bounding box center [1483, 61] width 29 height 29
